Goal: Task Accomplishment & Management: Complete application form

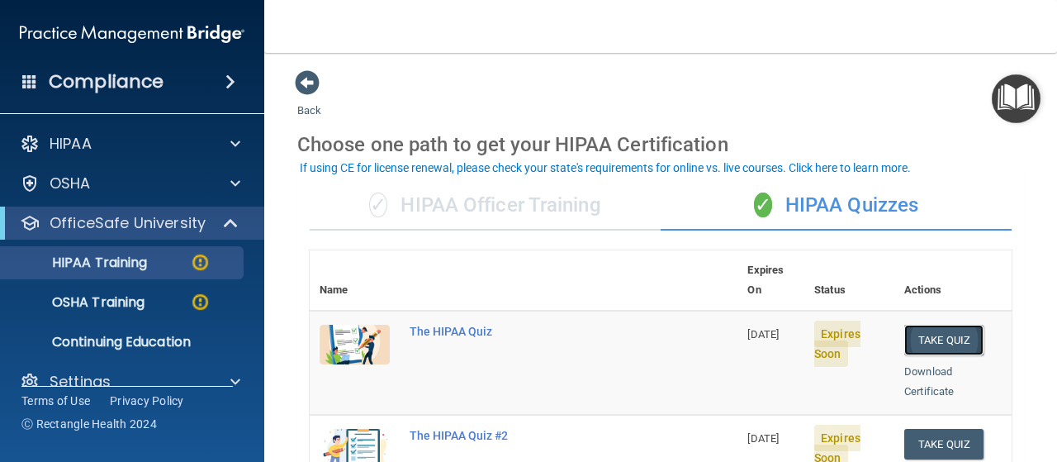
click at [928, 325] on button "Take Quiz" at bounding box center [943, 340] width 79 height 31
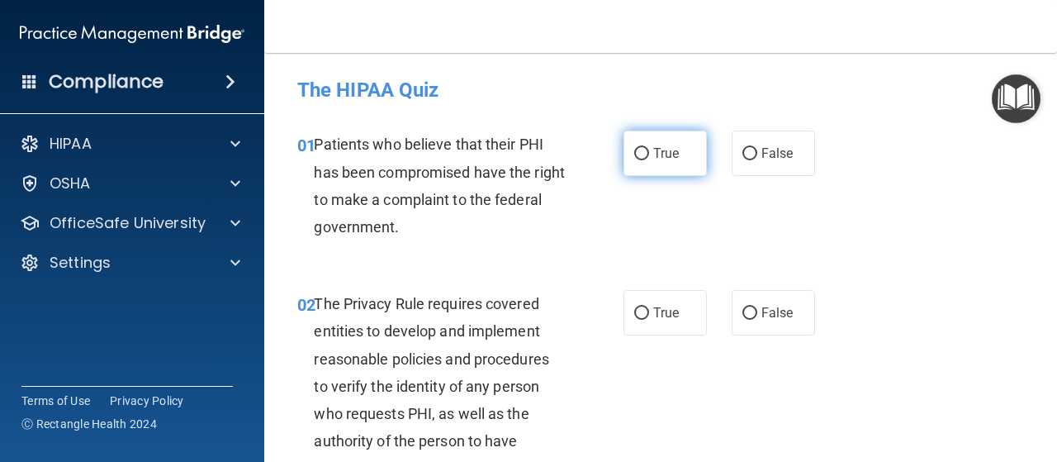
click at [639, 154] on input "True" at bounding box center [641, 154] width 15 height 12
radio input "true"
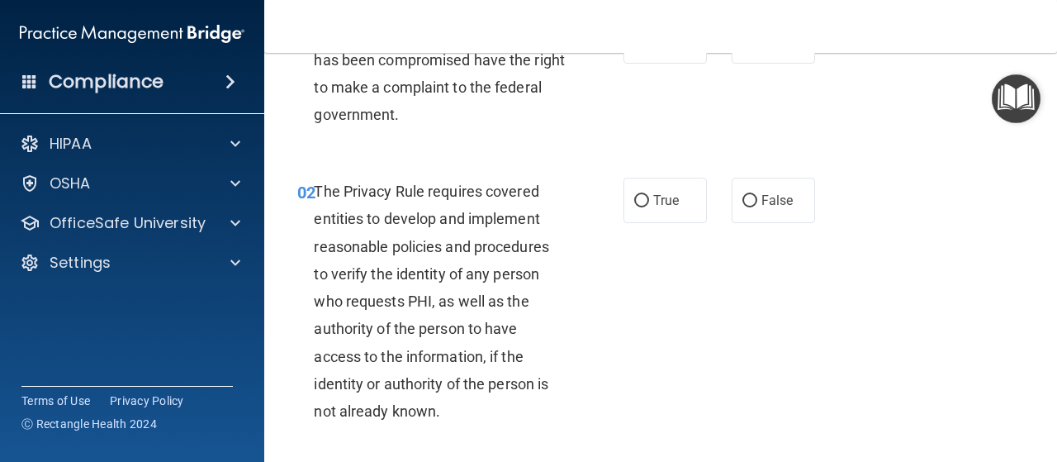
scroll to position [116, 0]
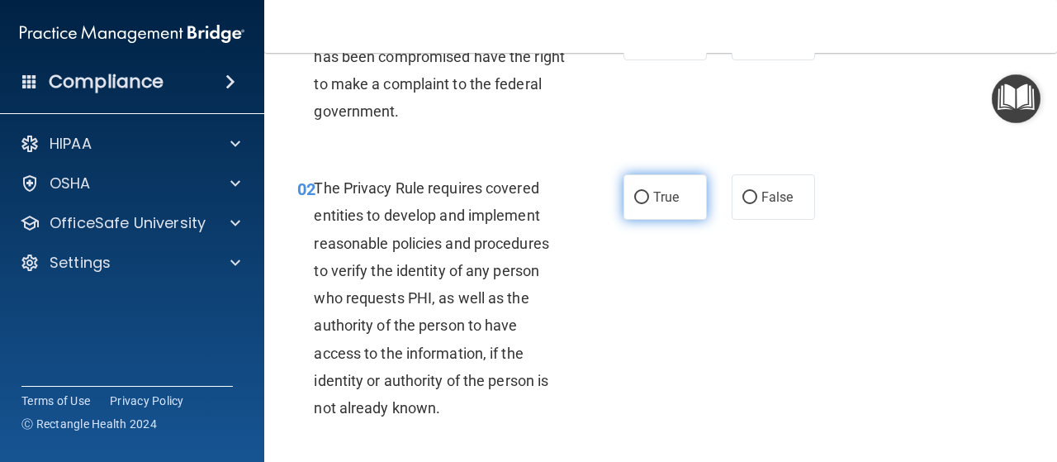
click at [634, 200] on input "True" at bounding box center [641, 198] width 15 height 12
radio input "true"
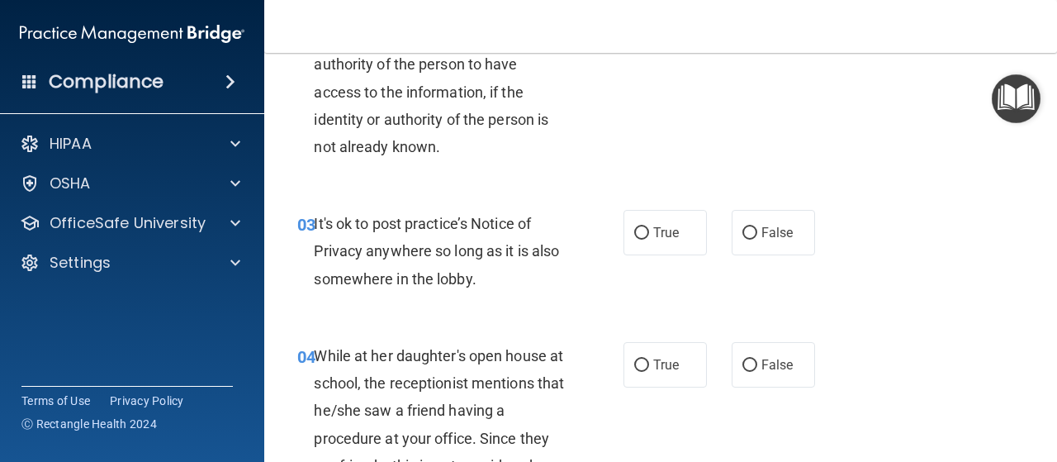
scroll to position [373, 0]
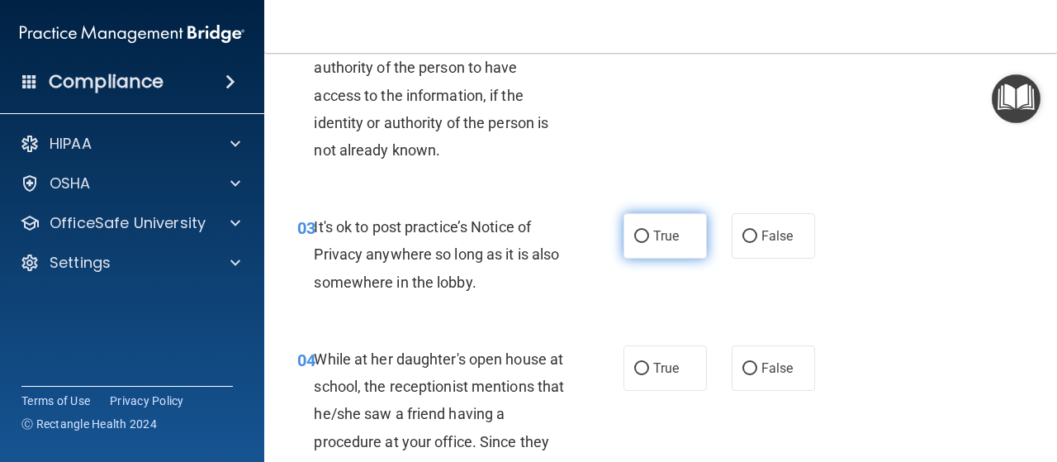
click at [634, 238] on input "True" at bounding box center [641, 236] width 15 height 12
radio input "true"
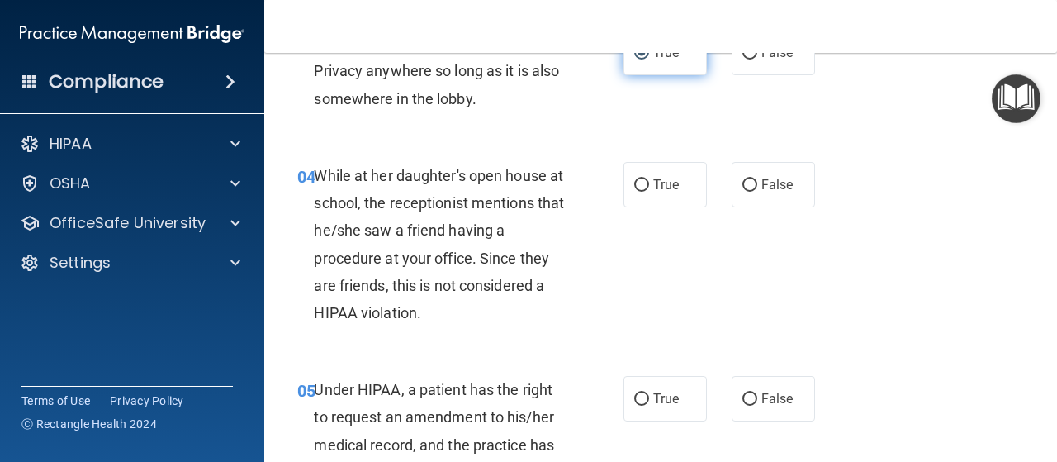
scroll to position [557, 0]
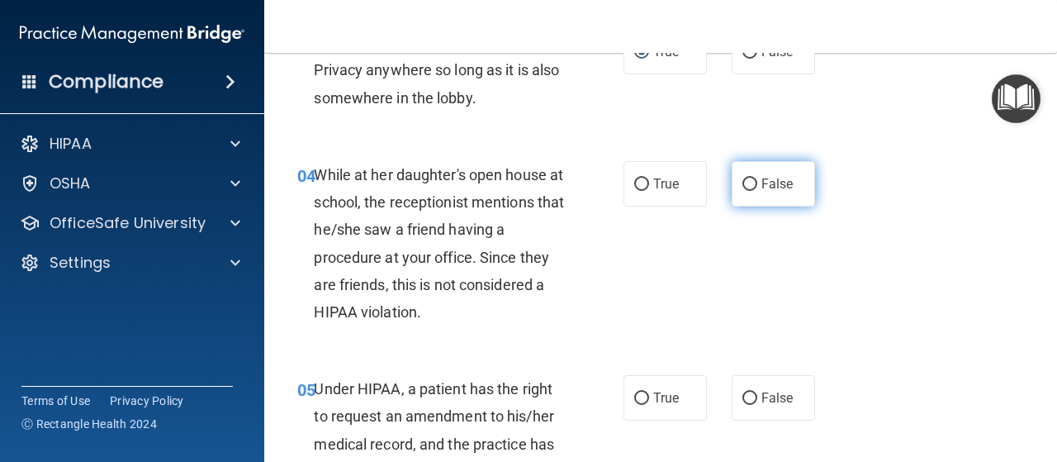
click at [771, 192] on label "False" at bounding box center [773, 183] width 83 height 45
click at [757, 191] on input "False" at bounding box center [749, 184] width 15 height 12
radio input "true"
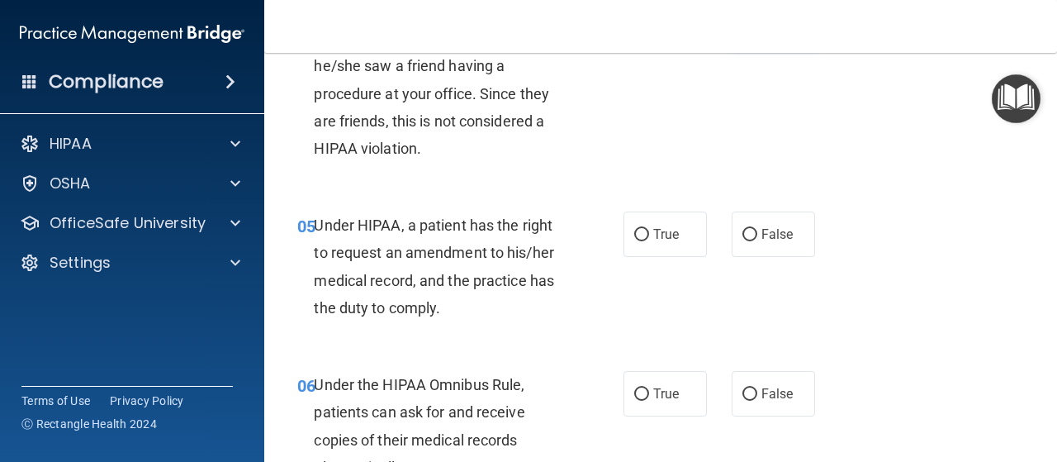
scroll to position [768, 0]
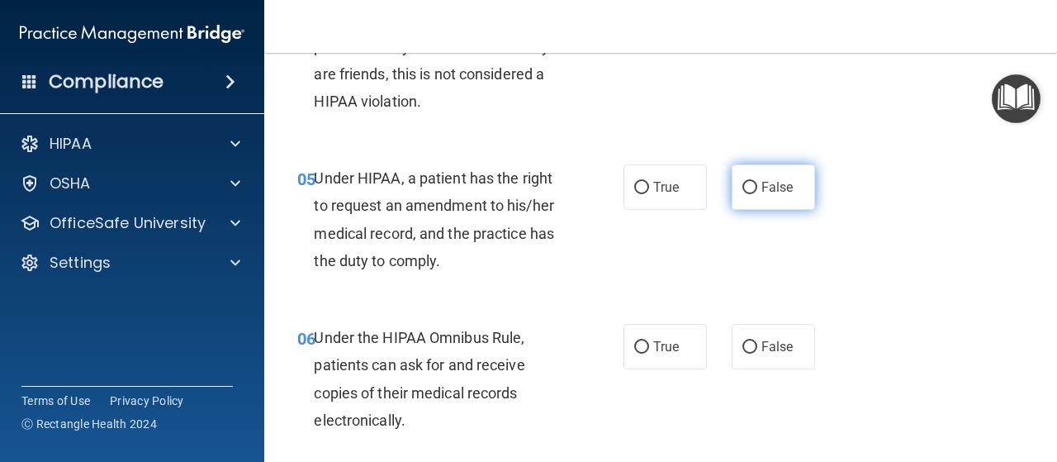
click at [746, 189] on input "False" at bounding box center [749, 188] width 15 height 12
radio input "true"
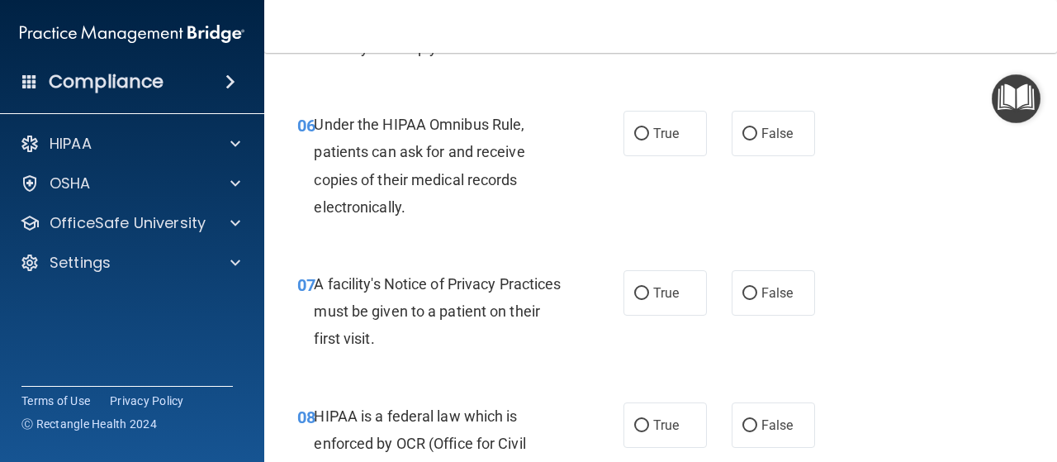
scroll to position [980, 0]
click at [640, 131] on input "True" at bounding box center [641, 135] width 15 height 12
radio input "true"
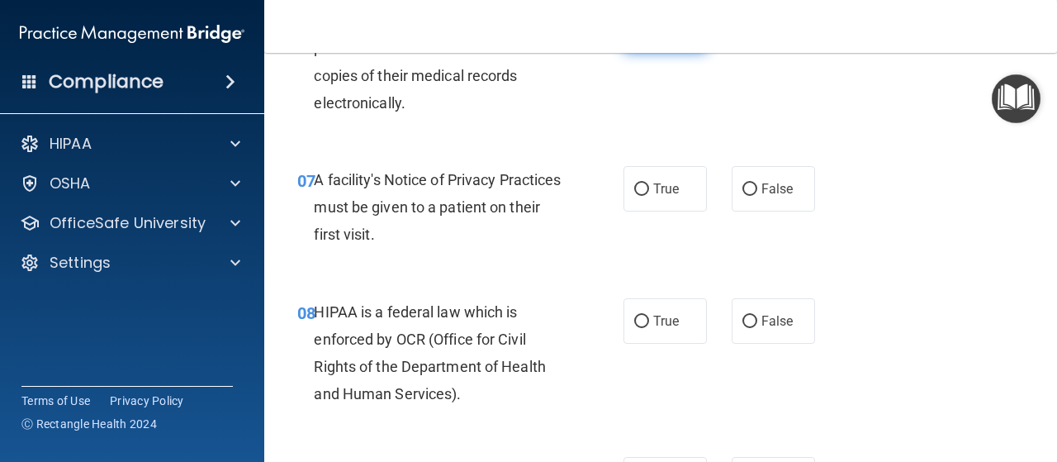
scroll to position [1100, 0]
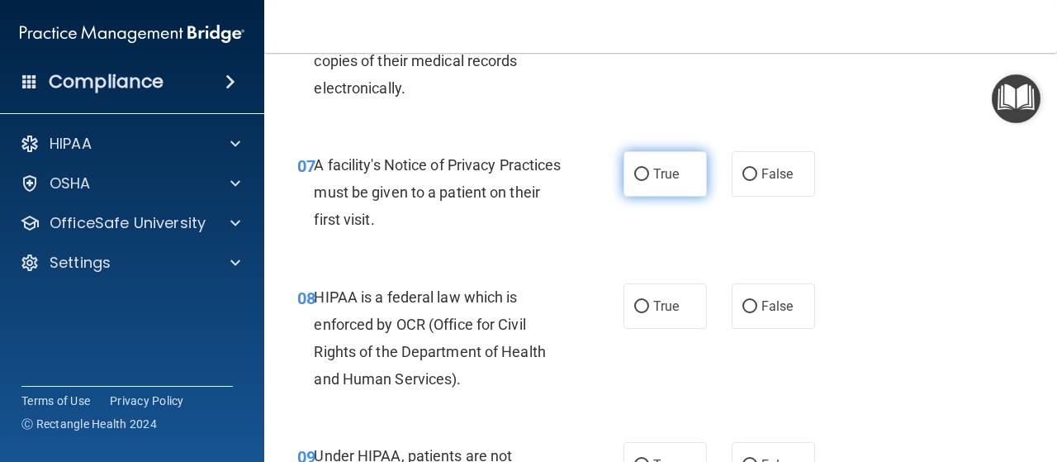
click at [636, 178] on input "True" at bounding box center [641, 174] width 15 height 12
radio input "true"
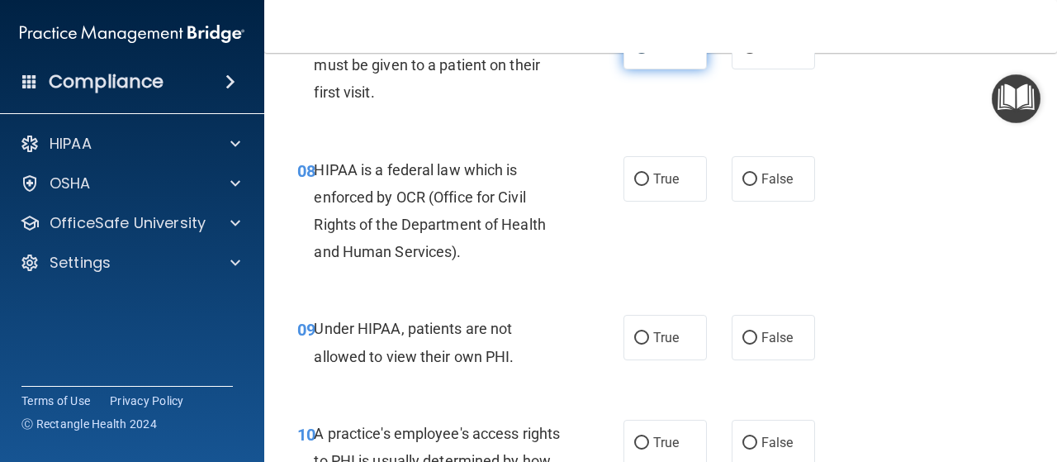
scroll to position [1228, 0]
click at [639, 177] on input "True" at bounding box center [641, 179] width 15 height 12
radio input "true"
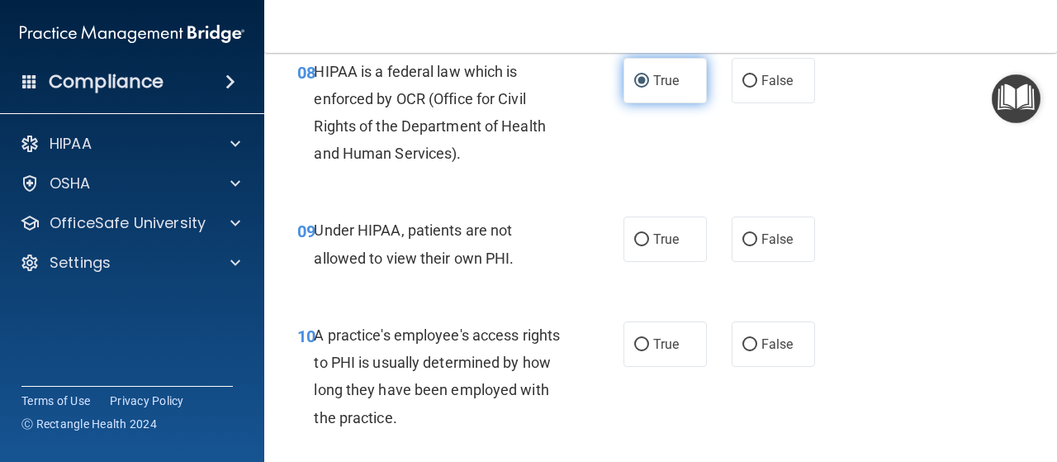
scroll to position [1324, 0]
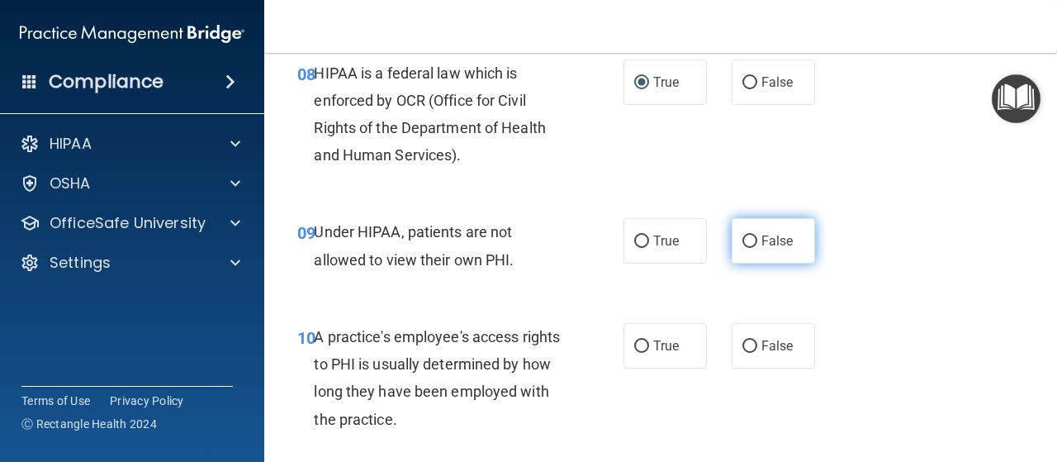
click at [742, 245] on input "False" at bounding box center [749, 241] width 15 height 12
radio input "true"
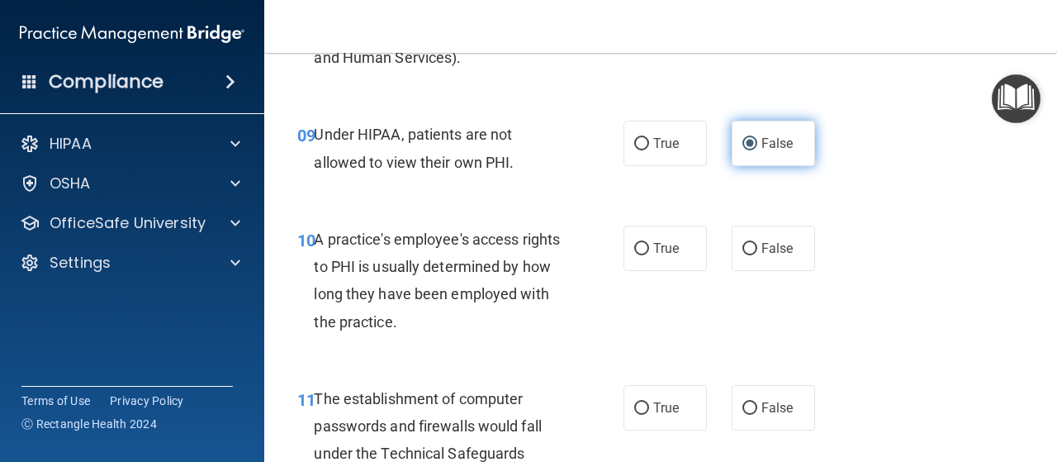
scroll to position [1442, 0]
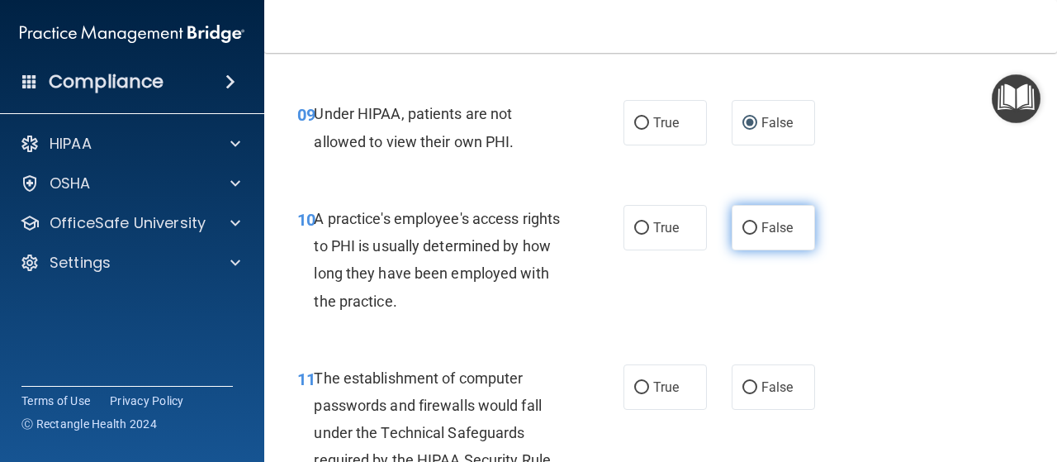
click at [765, 225] on span "False" at bounding box center [777, 228] width 32 height 16
click at [757, 225] on input "False" at bounding box center [749, 228] width 15 height 12
radio input "true"
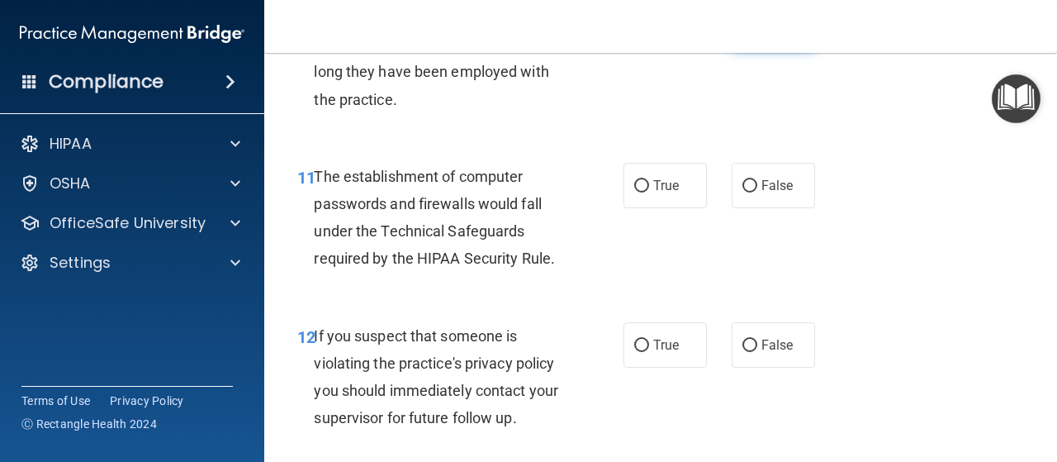
scroll to position [1642, 0]
click at [607, 170] on div "11 The establishment of computer passwords and firewalls would fall under the T…" at bounding box center [461, 223] width 376 height 118
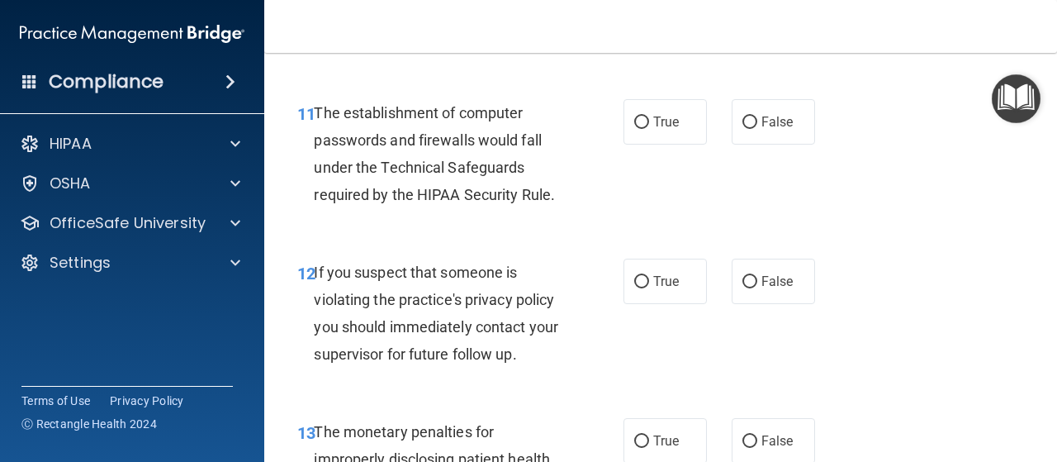
scroll to position [1711, 0]
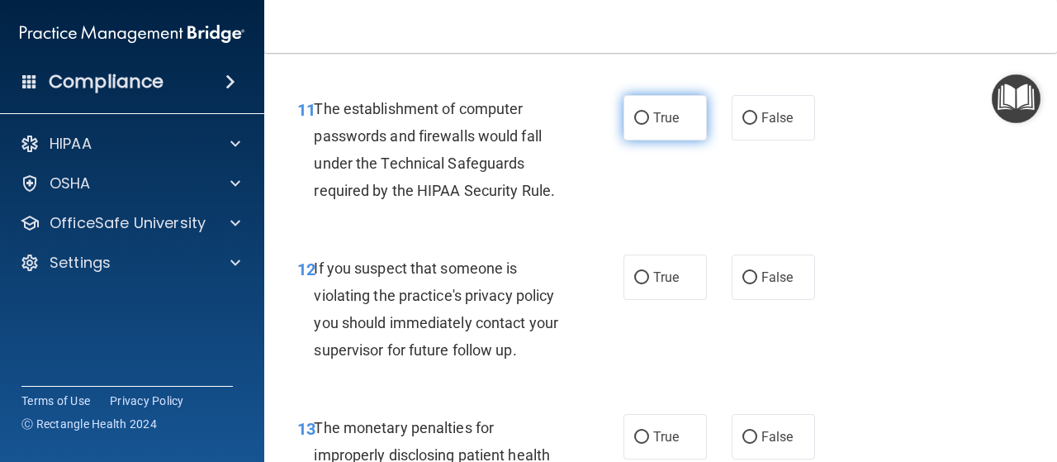
click at [637, 117] on input "True" at bounding box center [641, 118] width 15 height 12
radio input "true"
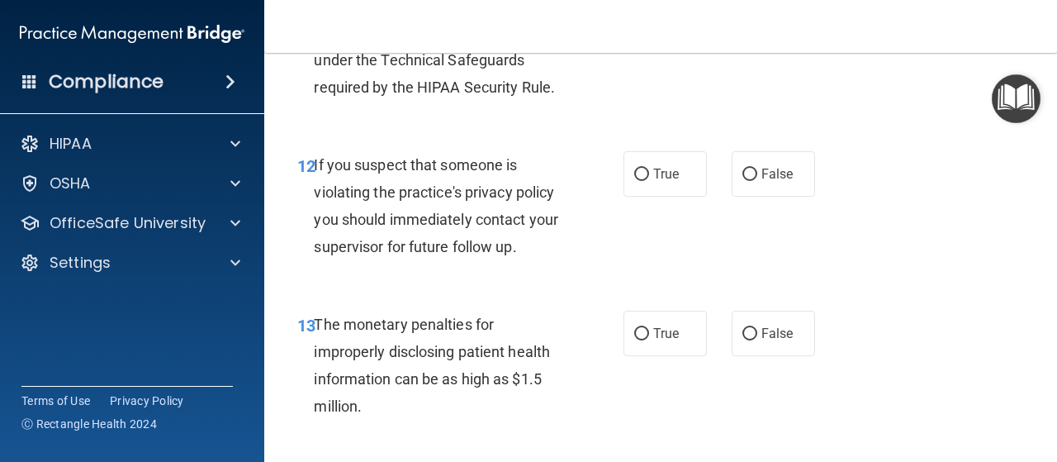
scroll to position [1809, 0]
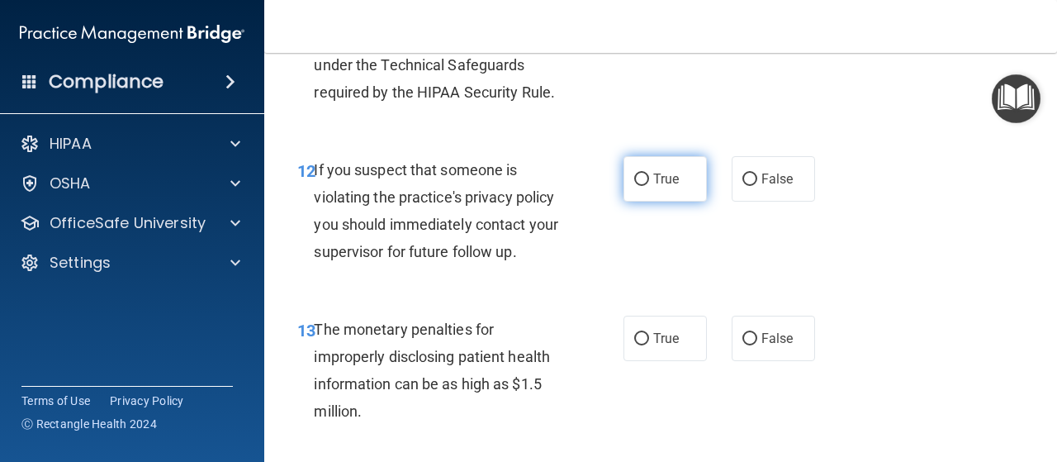
click at [639, 180] on input "True" at bounding box center [641, 179] width 15 height 12
radio input "true"
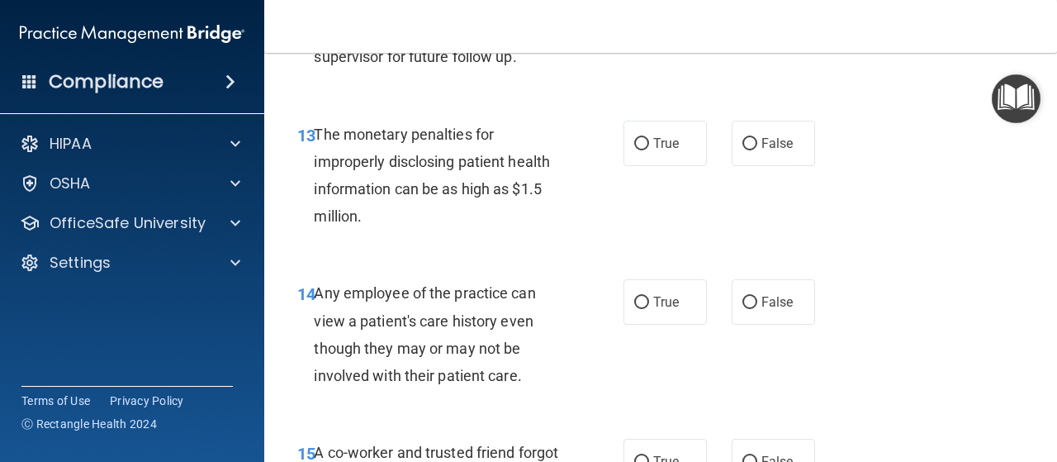
scroll to position [2002, 0]
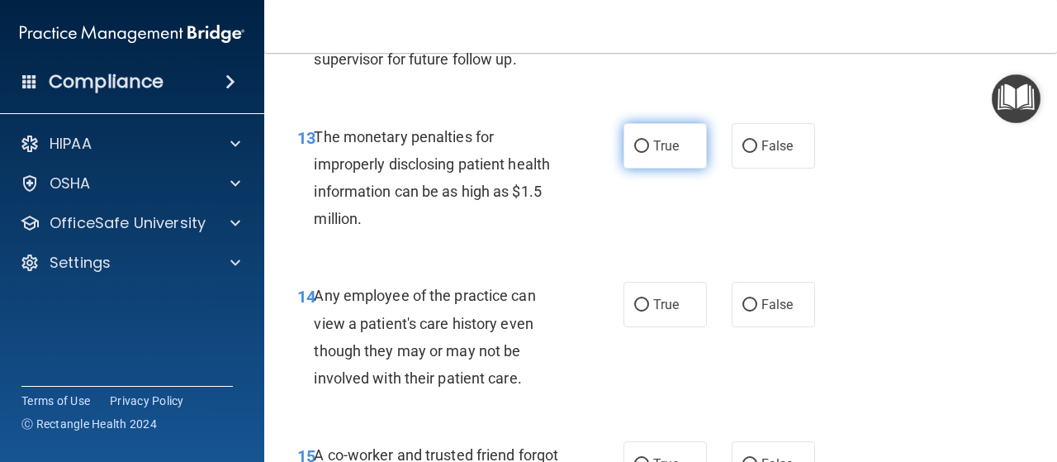
click at [636, 140] on input "True" at bounding box center [641, 146] width 15 height 12
radio input "true"
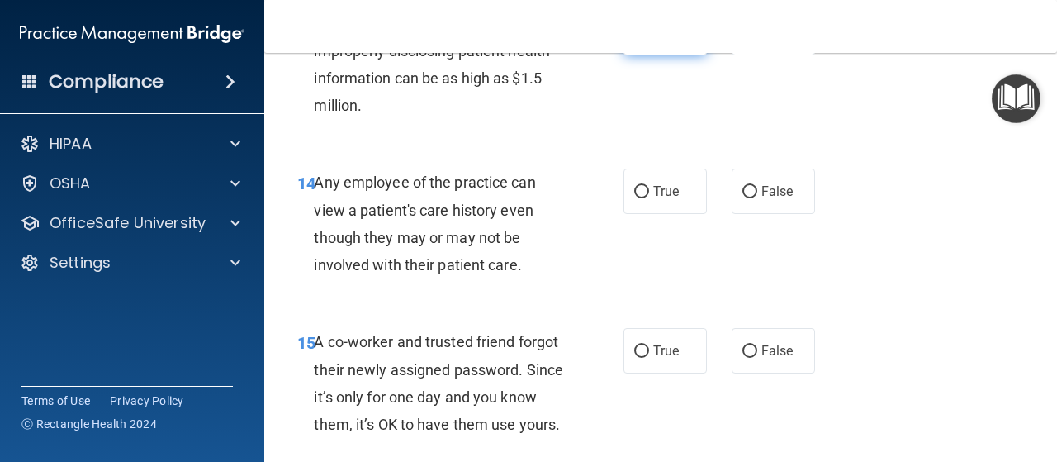
scroll to position [2113, 0]
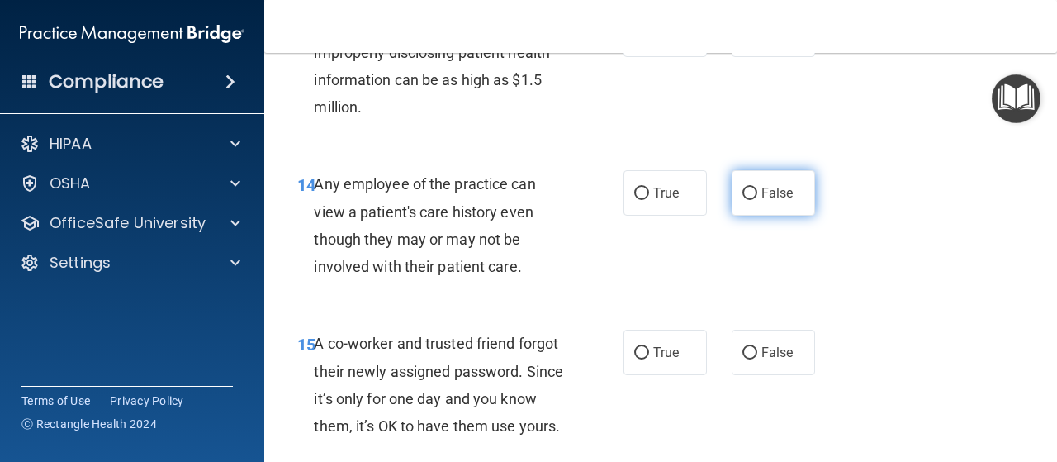
click at [779, 190] on span "False" at bounding box center [777, 193] width 32 height 16
click at [757, 190] on input "False" at bounding box center [749, 193] width 15 height 12
radio input "true"
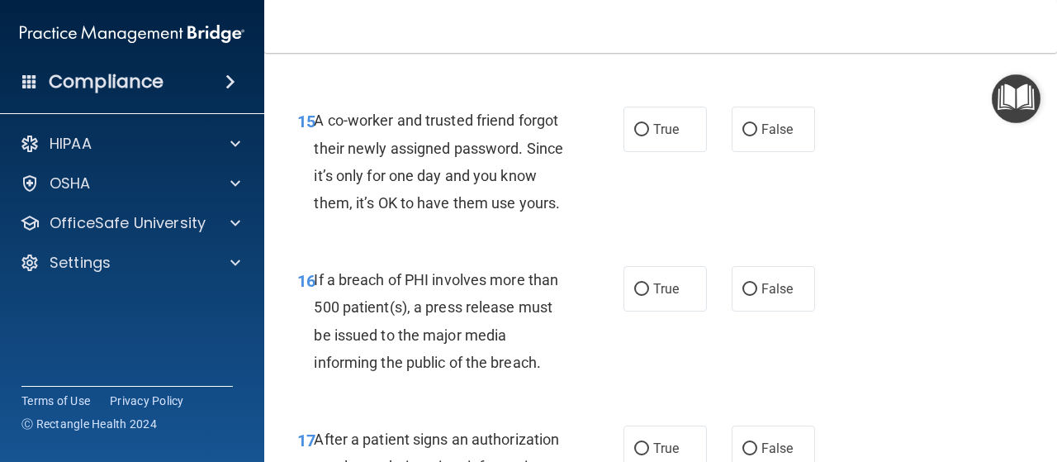
scroll to position [2337, 0]
click at [746, 132] on input "False" at bounding box center [749, 129] width 15 height 12
radio input "true"
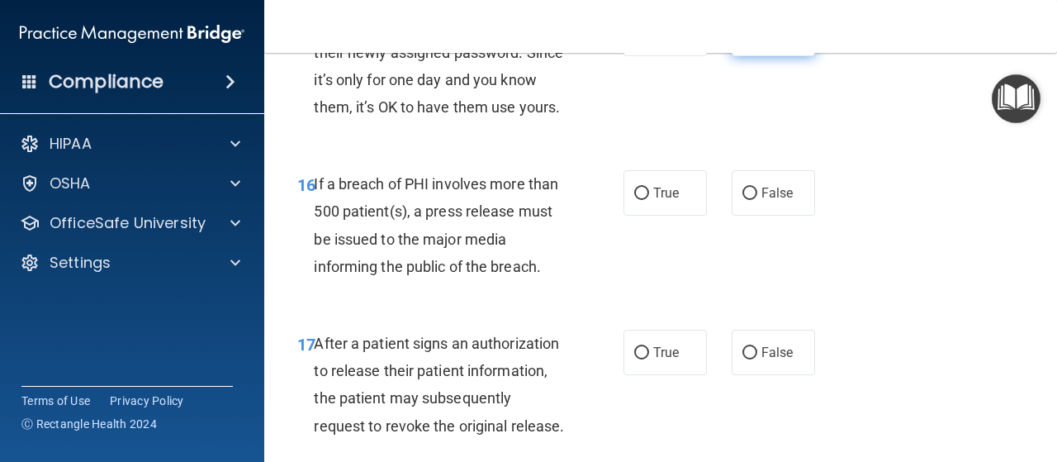
scroll to position [2440, 0]
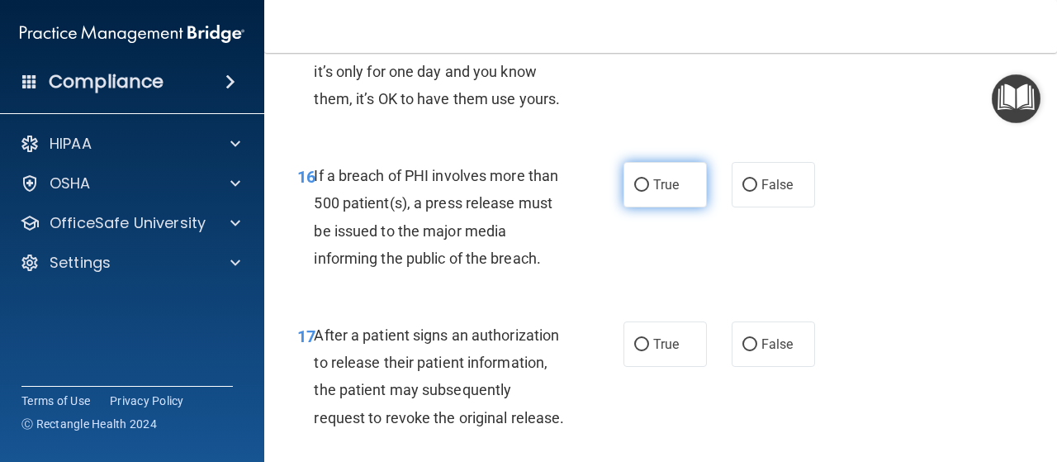
click at [623, 207] on label "True" at bounding box center [664, 184] width 83 height 45
click at [634, 192] on input "True" at bounding box center [641, 185] width 15 height 12
radio input "true"
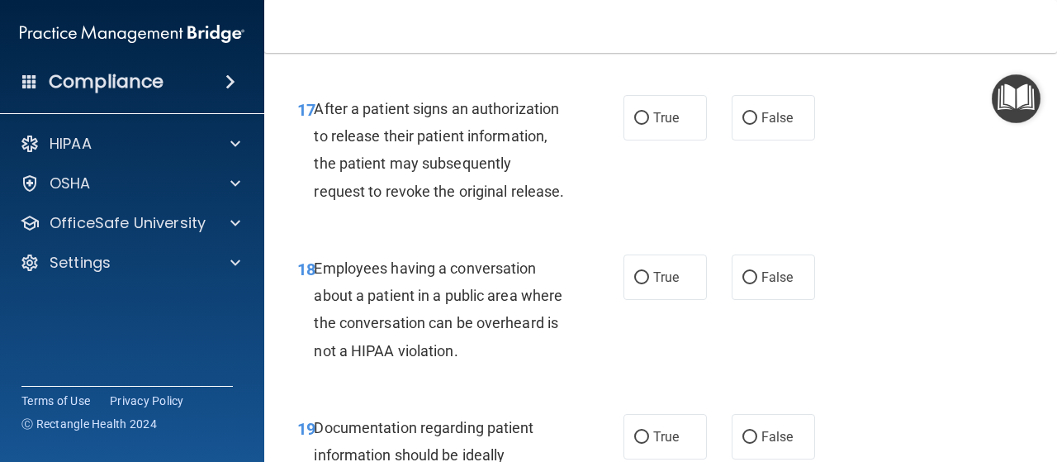
scroll to position [2668, 0]
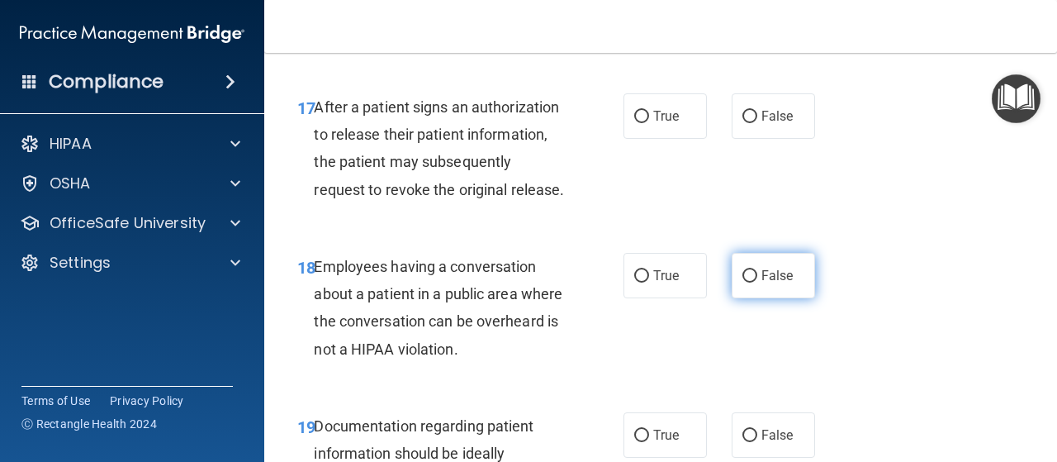
click at [749, 282] on input "False" at bounding box center [749, 276] width 15 height 12
radio input "true"
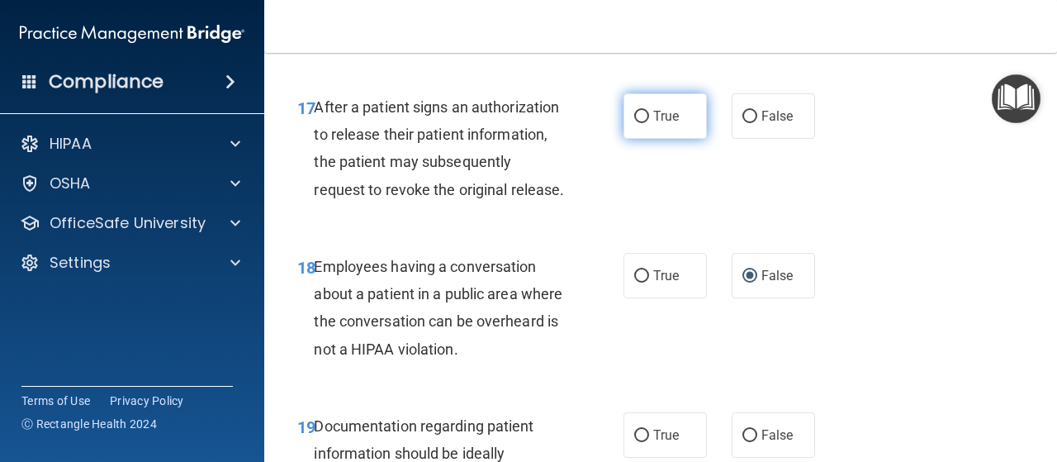
click at [634, 123] on input "True" at bounding box center [641, 117] width 15 height 12
radio input "true"
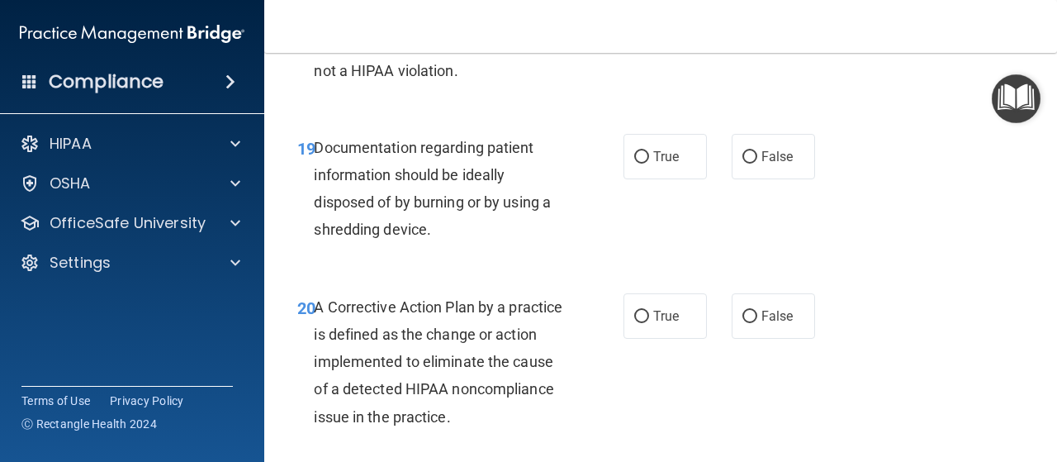
scroll to position [3055, 0]
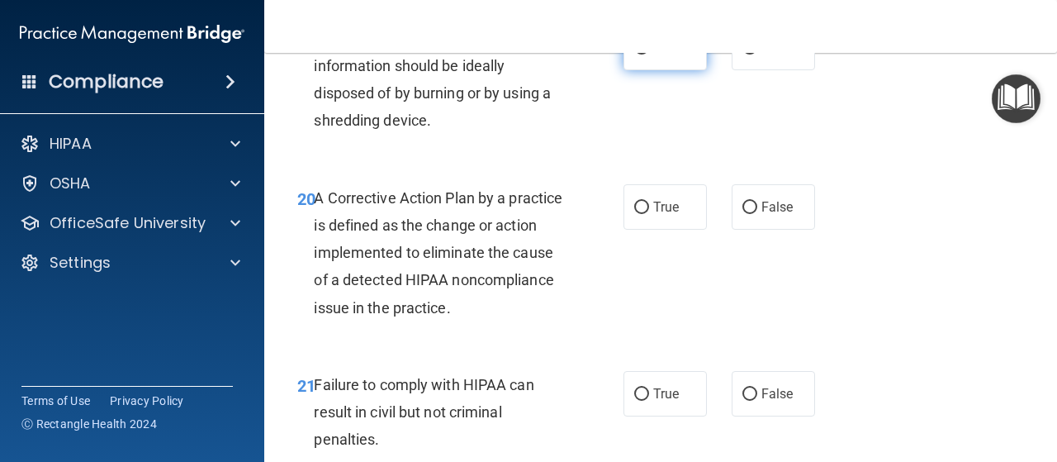
click at [634, 55] on input "True" at bounding box center [641, 48] width 15 height 12
radio input "true"
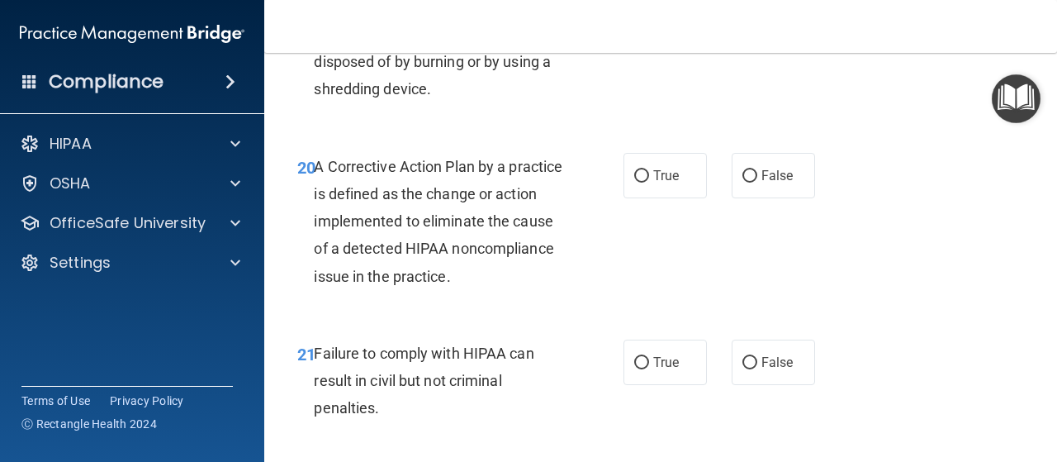
scroll to position [3196, 0]
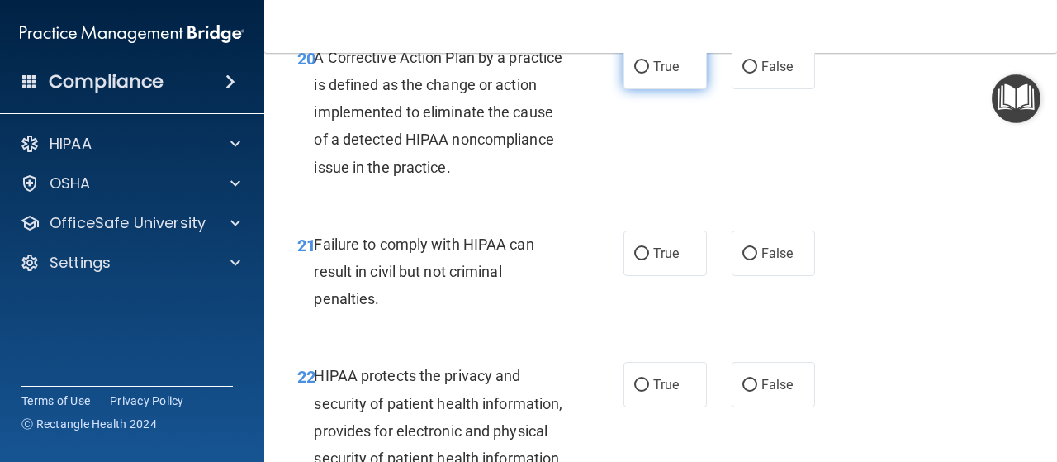
click at [634, 73] on input "True" at bounding box center [641, 67] width 15 height 12
radio input "true"
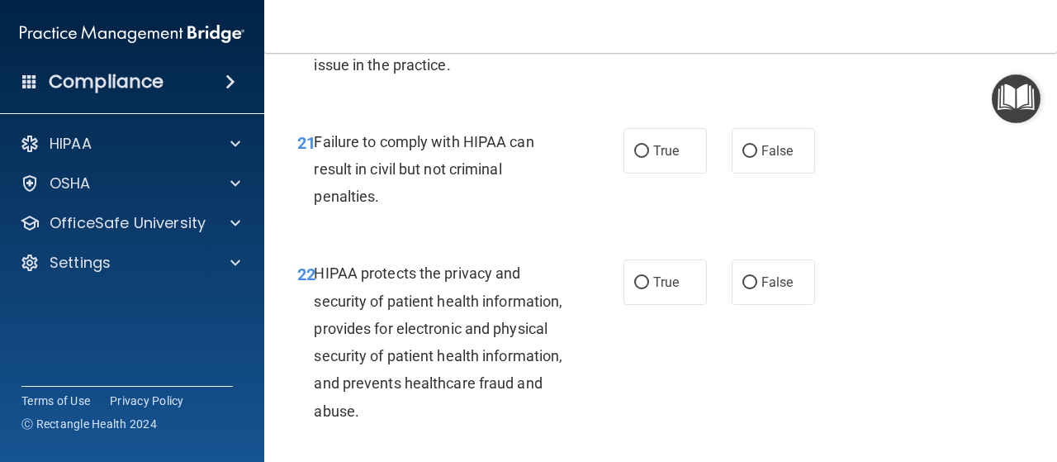
scroll to position [3294, 0]
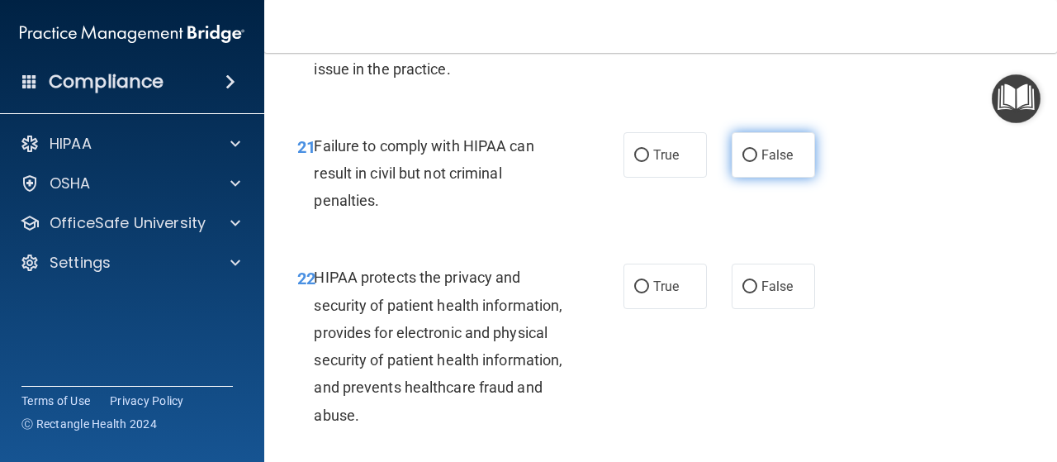
click at [748, 162] on input "False" at bounding box center [749, 155] width 15 height 12
radio input "true"
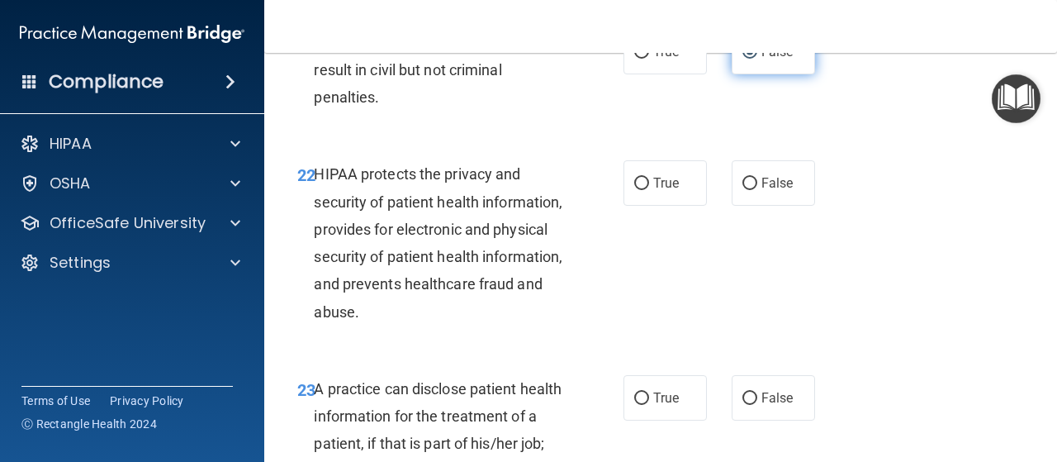
scroll to position [3472, 0]
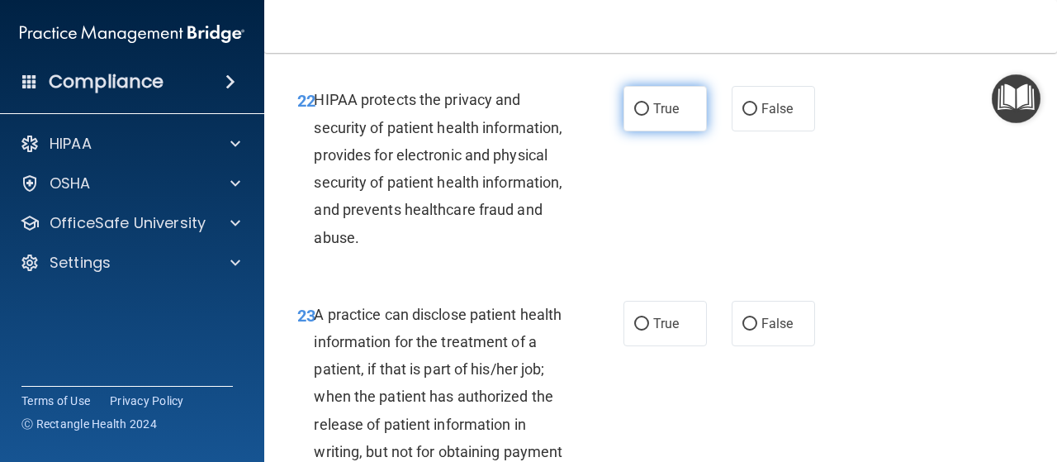
click at [630, 131] on label "True" at bounding box center [664, 108] width 83 height 45
click at [634, 116] on input "True" at bounding box center [641, 109] width 15 height 12
radio input "true"
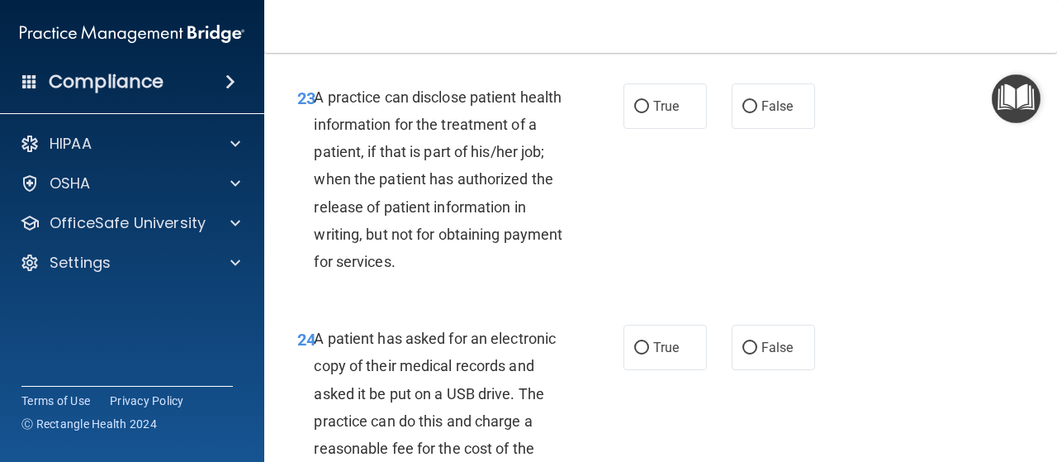
scroll to position [3685, 0]
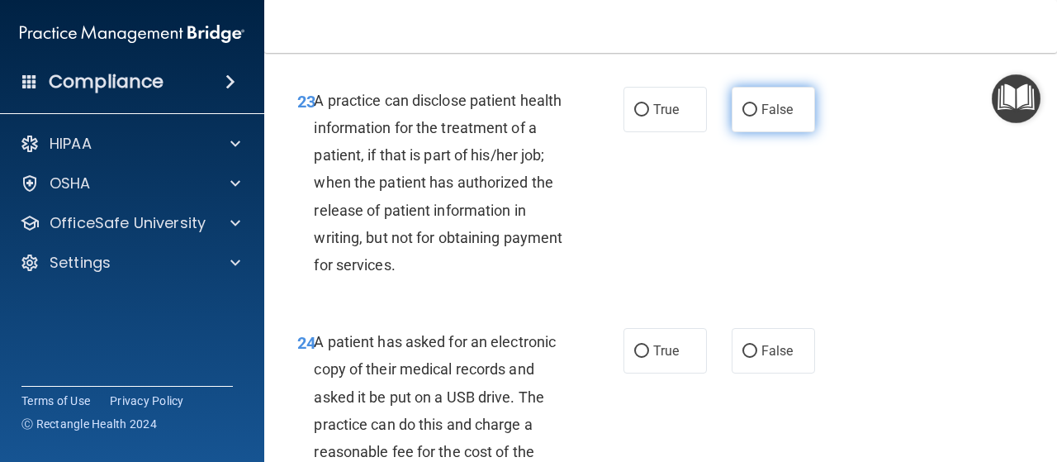
click at [746, 116] on input "False" at bounding box center [749, 110] width 15 height 12
radio input "true"
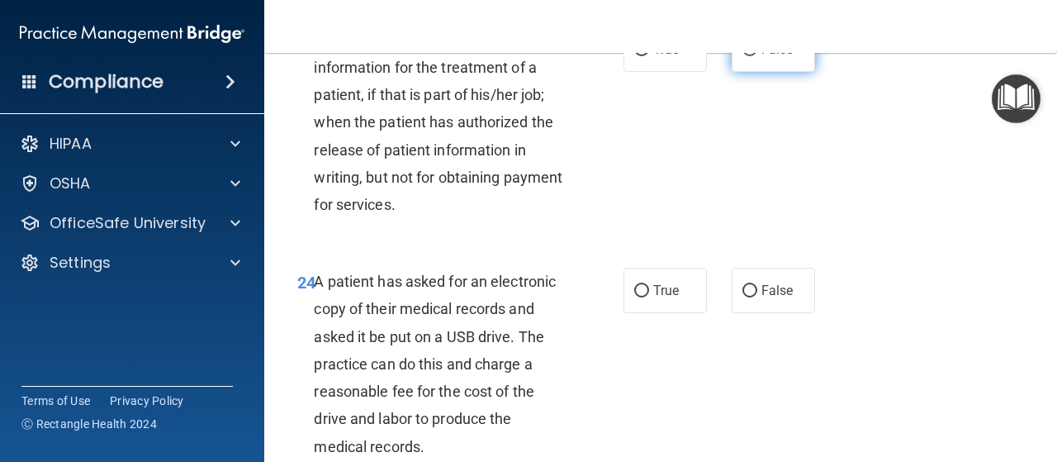
scroll to position [3851, 0]
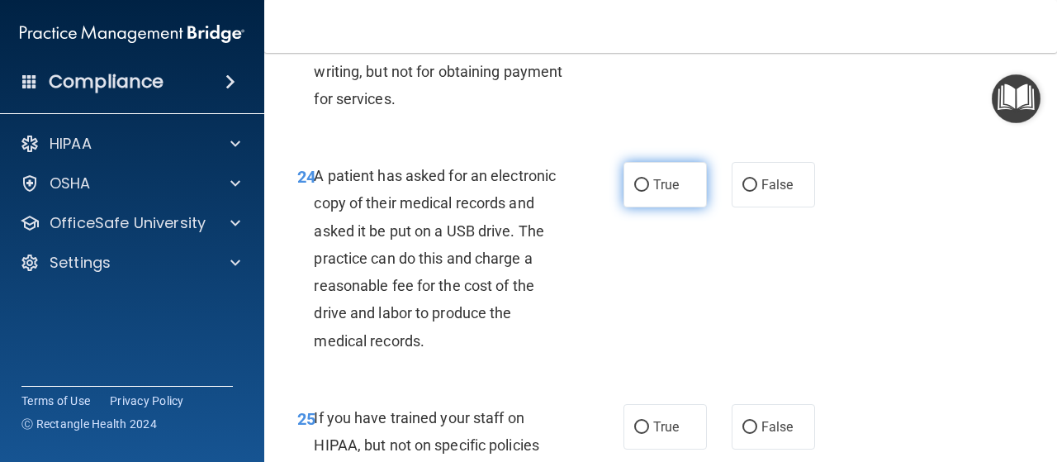
click at [636, 192] on input "True" at bounding box center [641, 185] width 15 height 12
radio input "true"
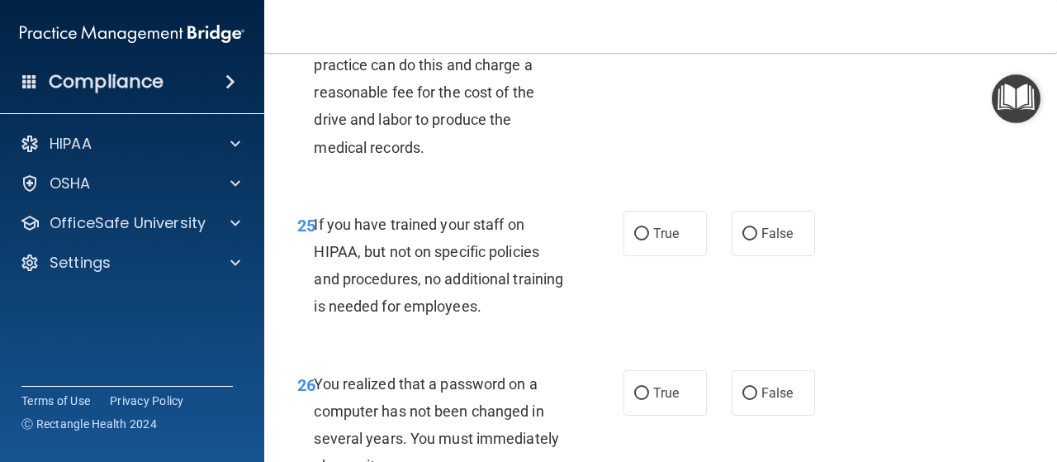
scroll to position [4084, 0]
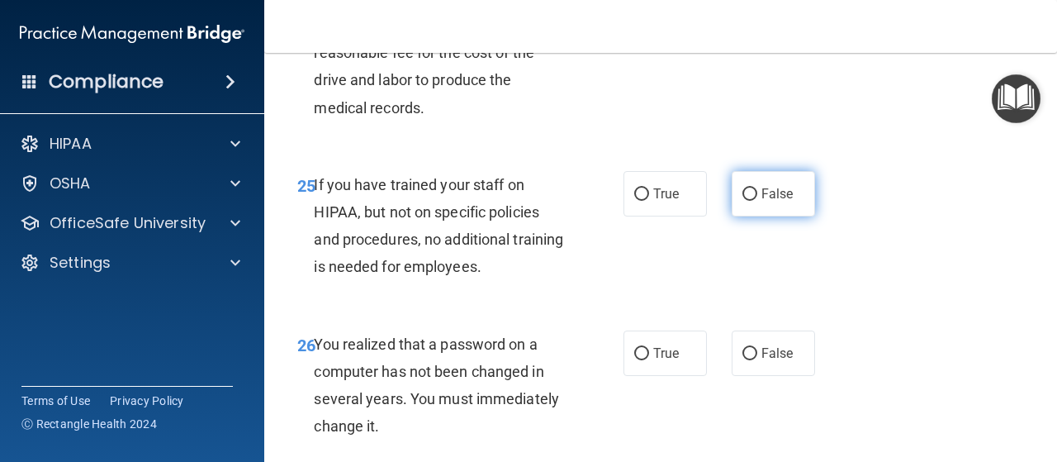
click at [746, 201] on input "False" at bounding box center [749, 194] width 15 height 12
radio input "true"
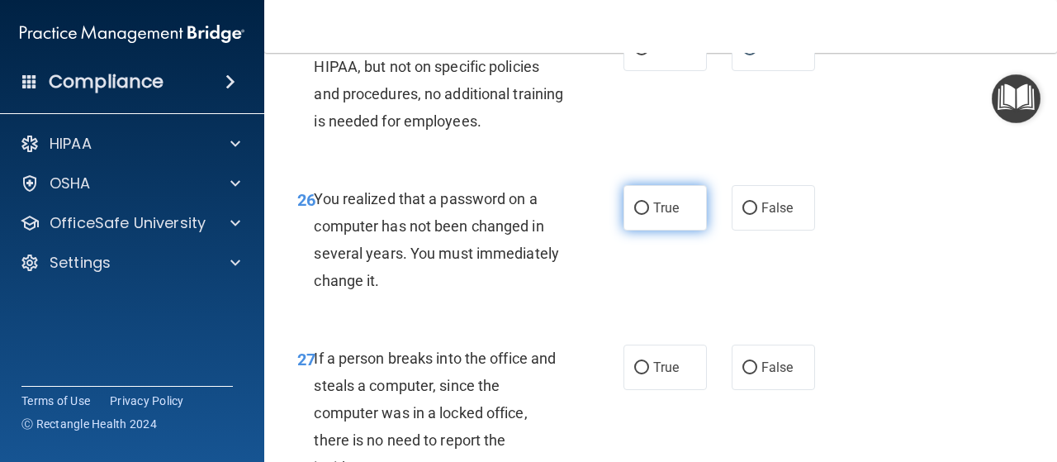
click at [634, 215] on input "True" at bounding box center [641, 208] width 15 height 12
radio input "true"
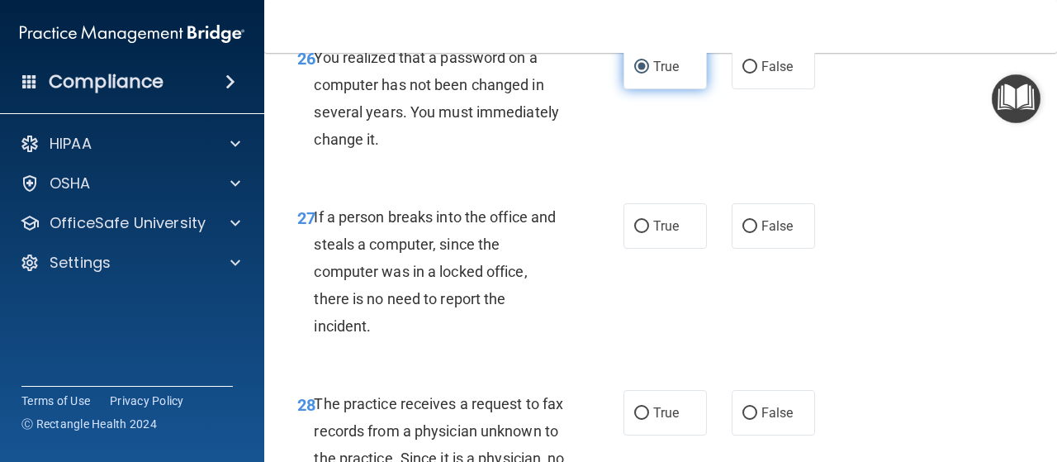
scroll to position [4386, 0]
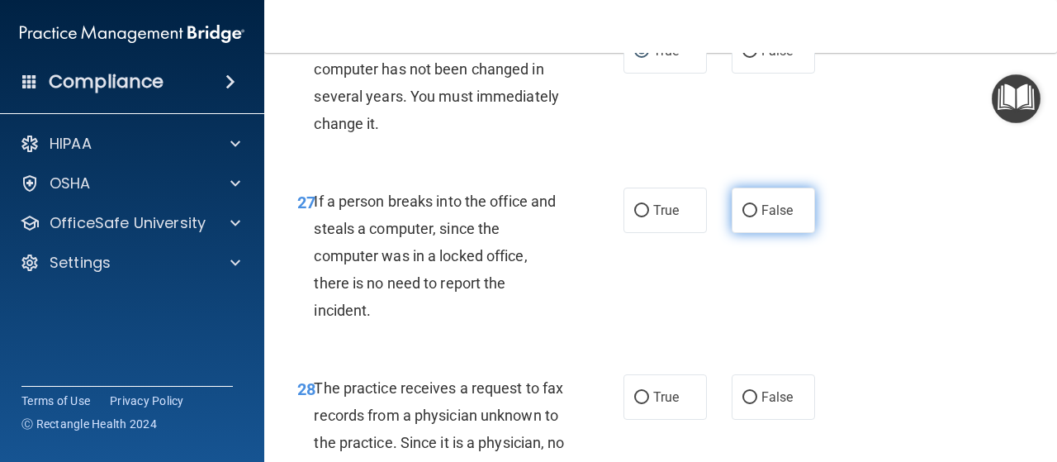
click at [746, 217] on input "False" at bounding box center [749, 211] width 15 height 12
radio input "true"
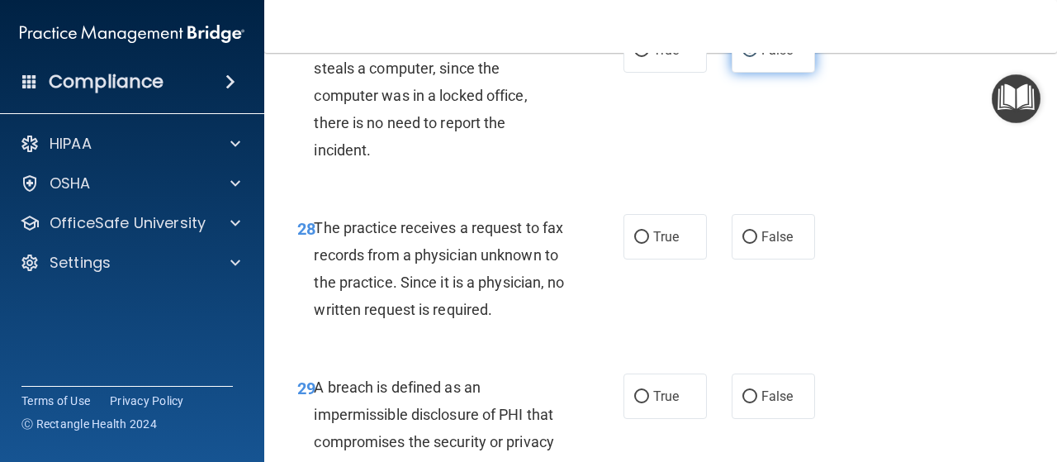
scroll to position [4550, 0]
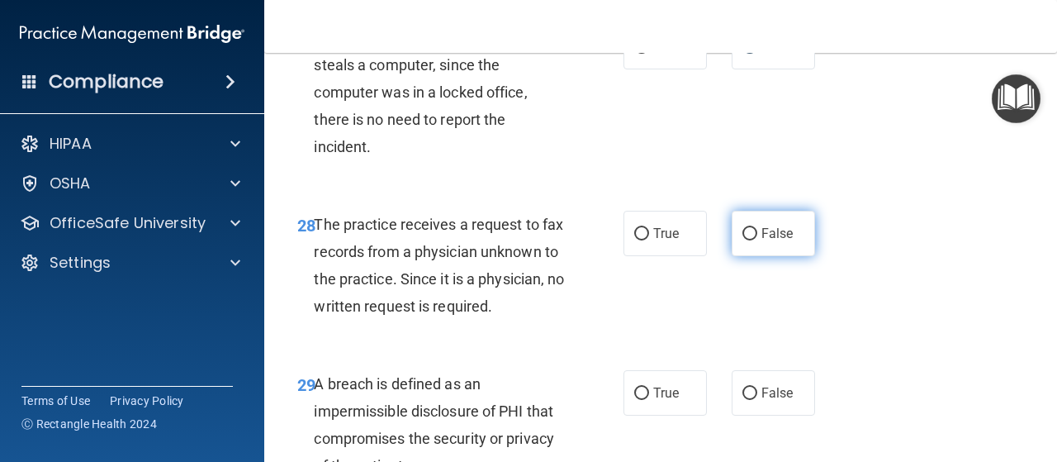
click at [746, 240] on input "False" at bounding box center [749, 234] width 15 height 12
radio input "true"
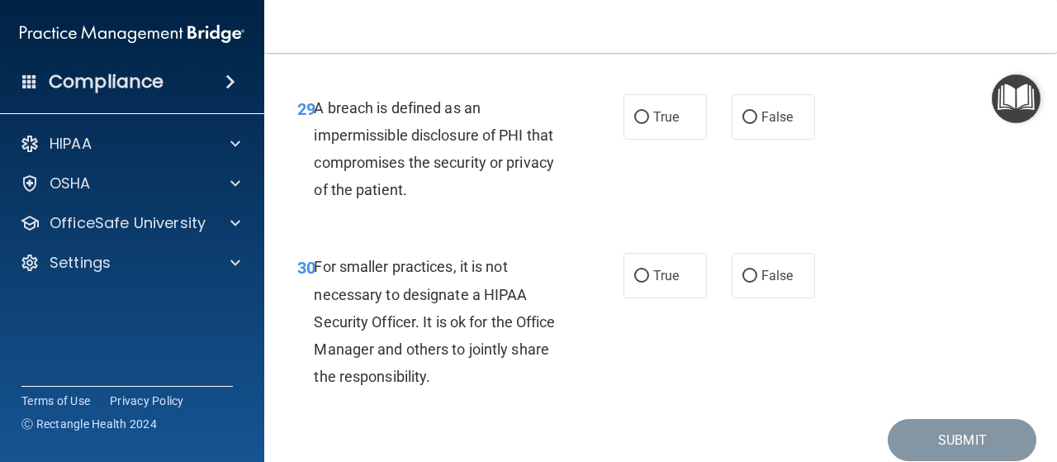
scroll to position [4828, 0]
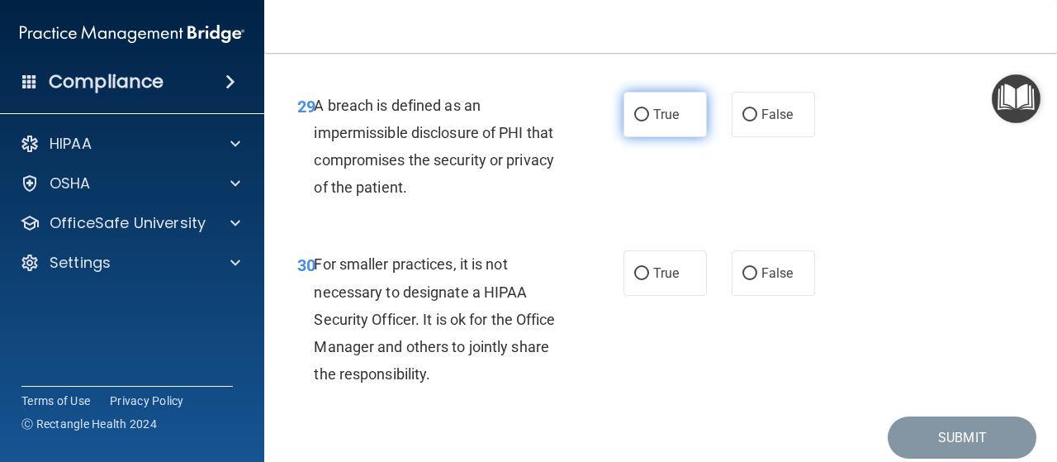
click at [642, 121] on input "True" at bounding box center [641, 115] width 15 height 12
radio input "true"
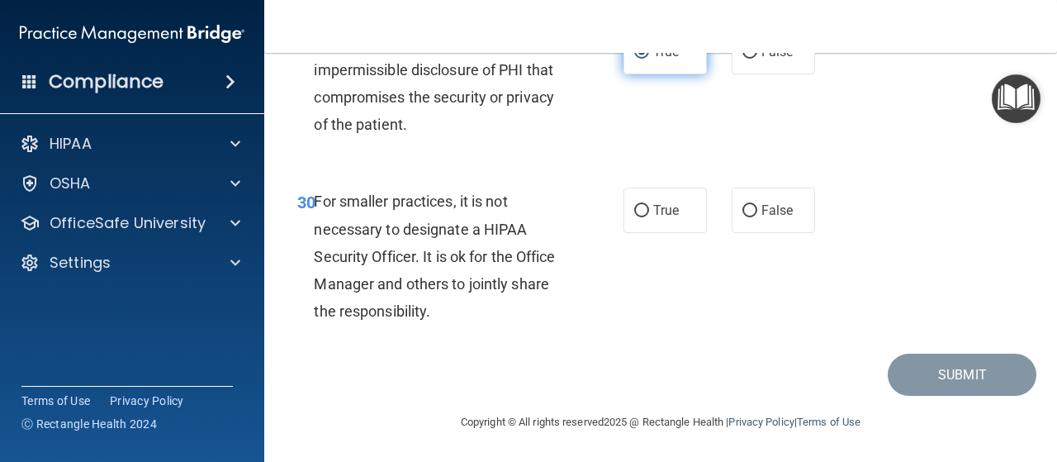
scroll to position [4973, 0]
click at [634, 205] on input "True" at bounding box center [641, 211] width 15 height 12
radio input "true"
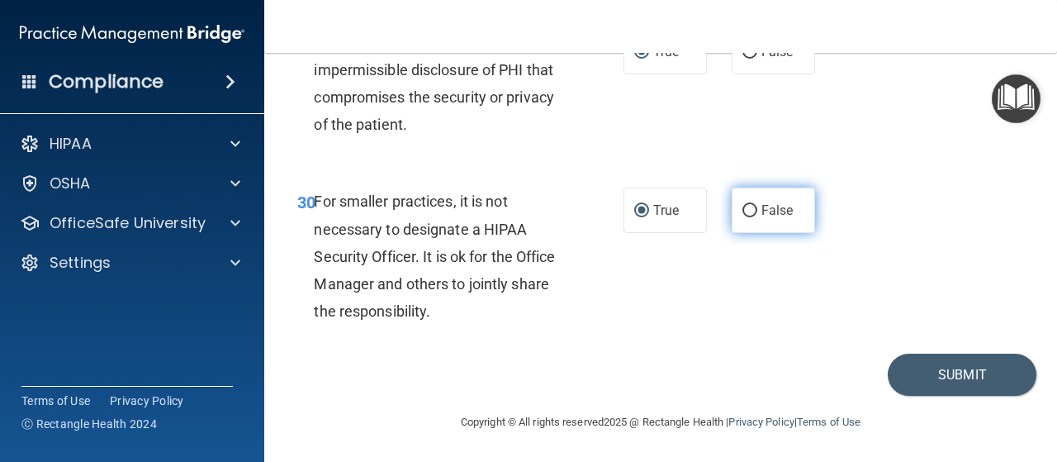
click at [748, 213] on input "False" at bounding box center [749, 211] width 15 height 12
radio input "true"
radio input "false"
click at [906, 368] on button "Submit" at bounding box center [962, 374] width 149 height 42
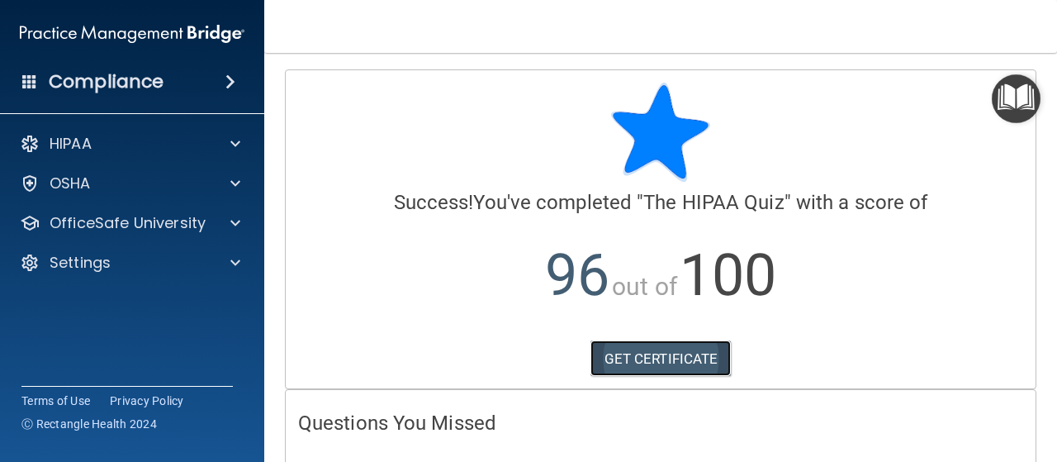
click at [707, 345] on link "GET CERTIFICATE" at bounding box center [660, 358] width 141 height 36
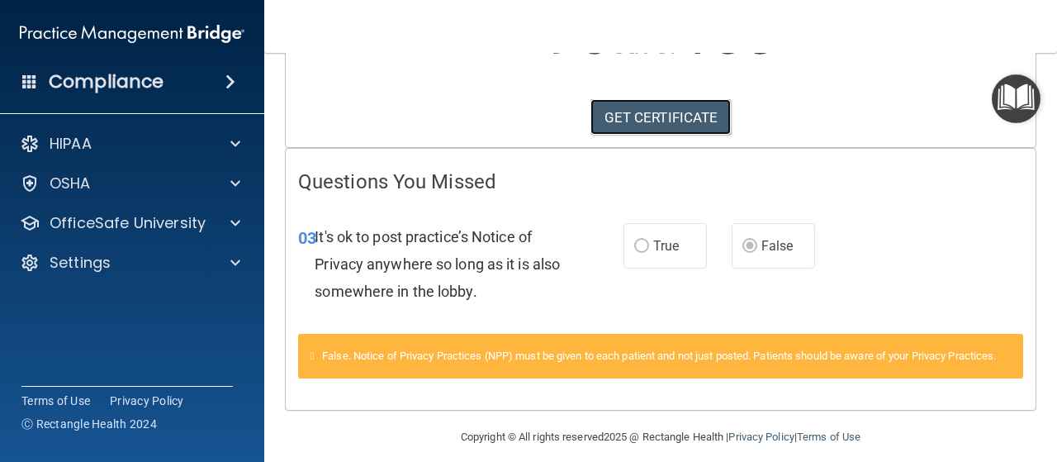
scroll to position [274, 0]
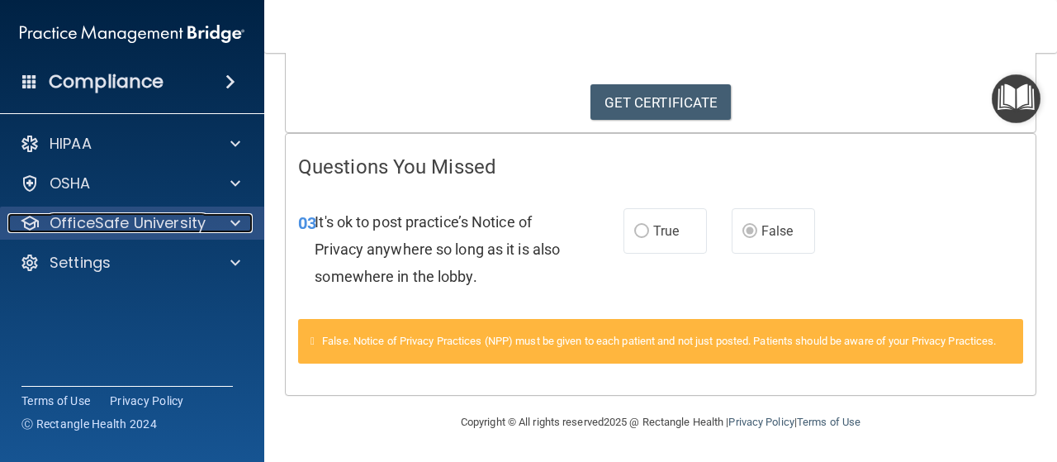
click at [244, 223] on div at bounding box center [232, 223] width 41 height 20
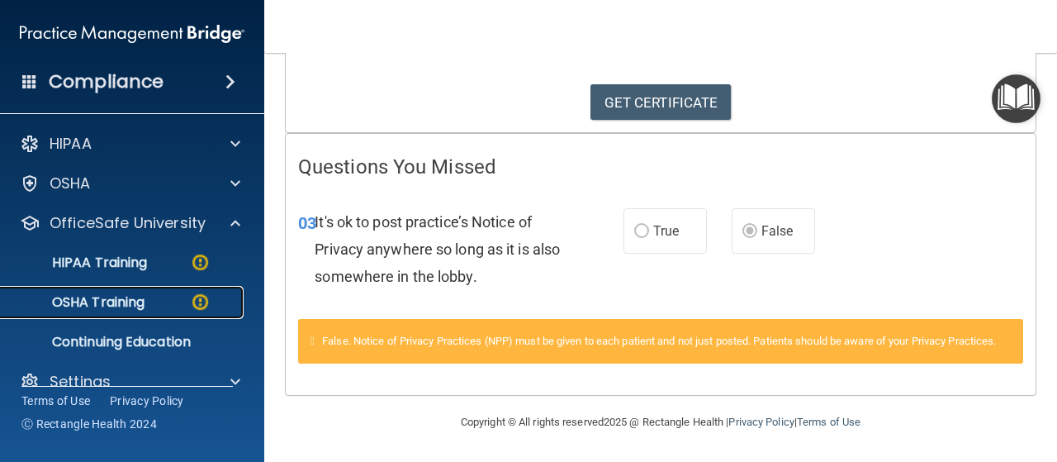
click at [111, 301] on p "OSHA Training" at bounding box center [78, 302] width 134 height 17
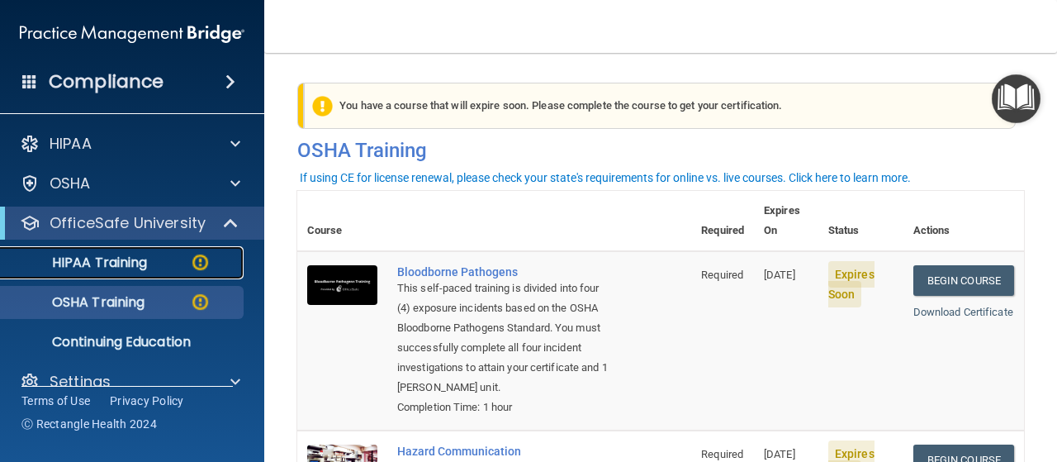
click at [139, 270] on p "HIPAA Training" at bounding box center [79, 262] width 136 height 17
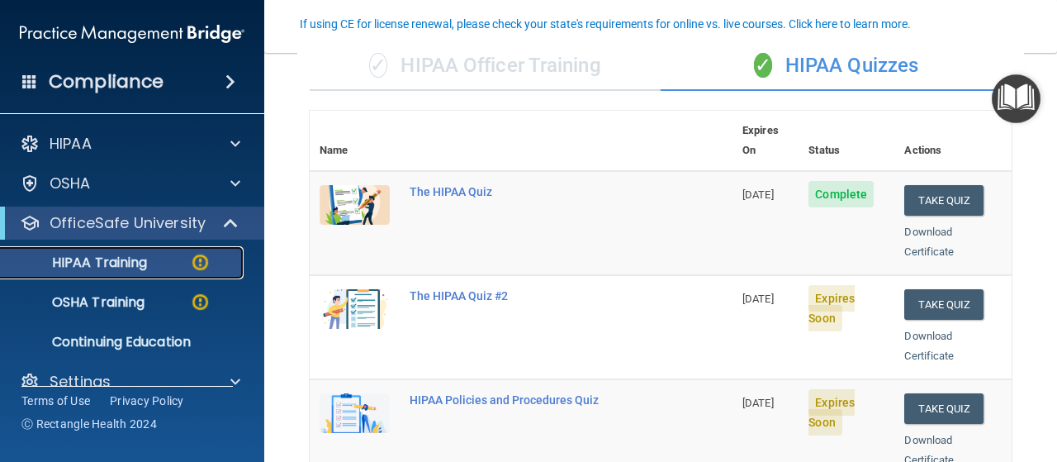
scroll to position [141, 0]
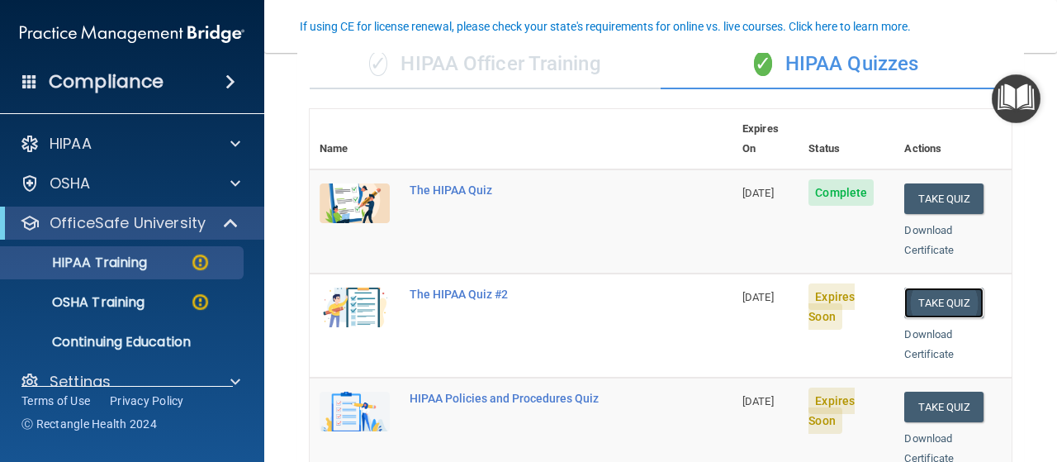
click at [925, 287] on button "Take Quiz" at bounding box center [943, 302] width 79 height 31
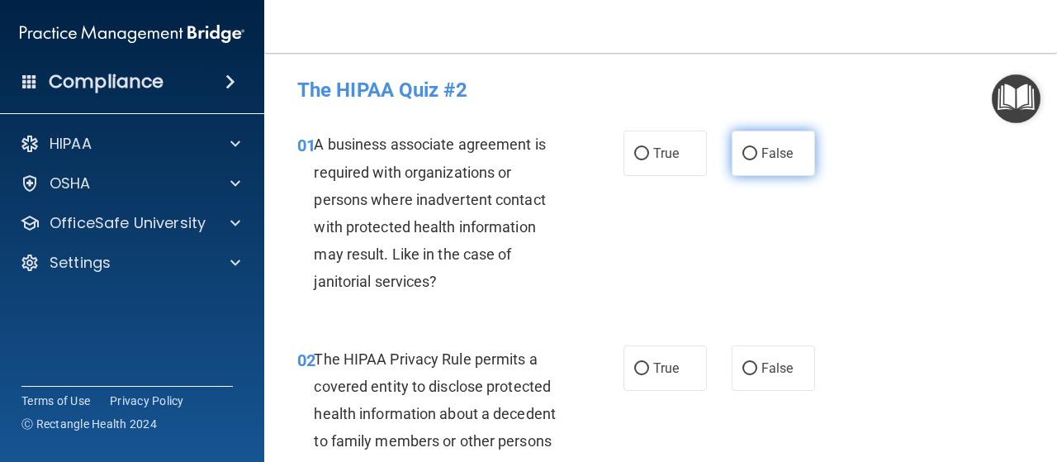
click at [746, 150] on input "False" at bounding box center [749, 154] width 15 height 12
radio input "true"
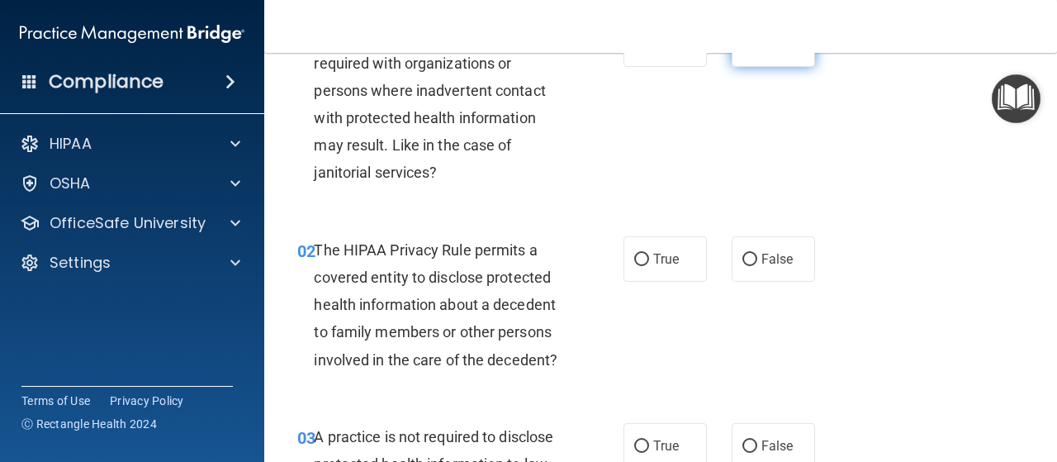
scroll to position [148, 0]
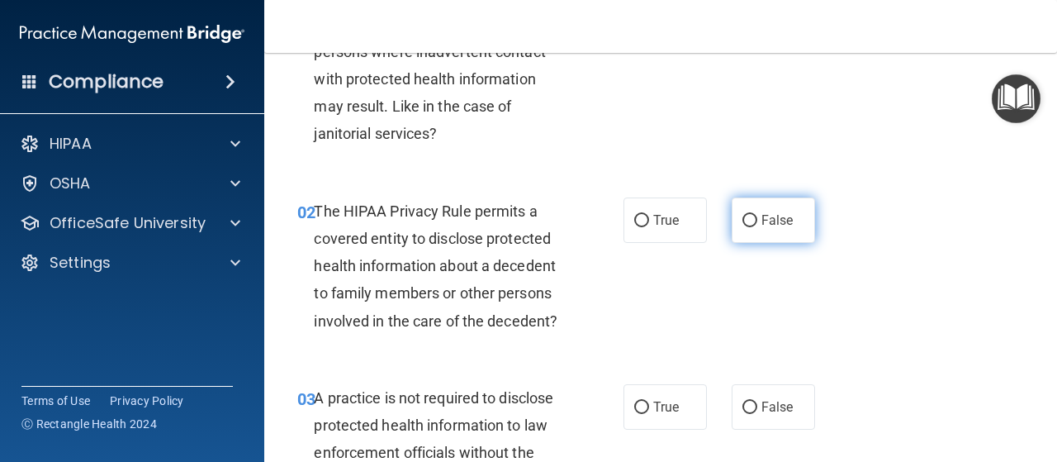
click at [742, 220] on input "False" at bounding box center [749, 221] width 15 height 12
radio input "true"
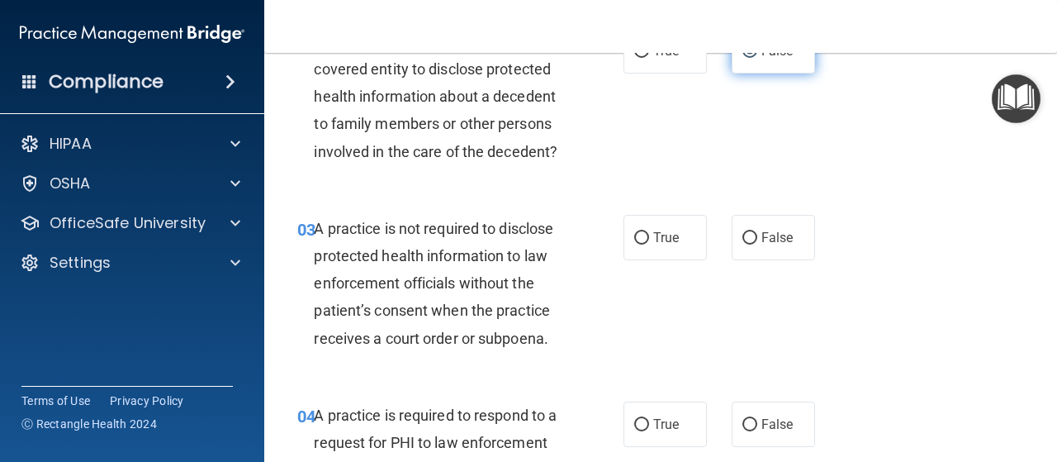
scroll to position [317, 0]
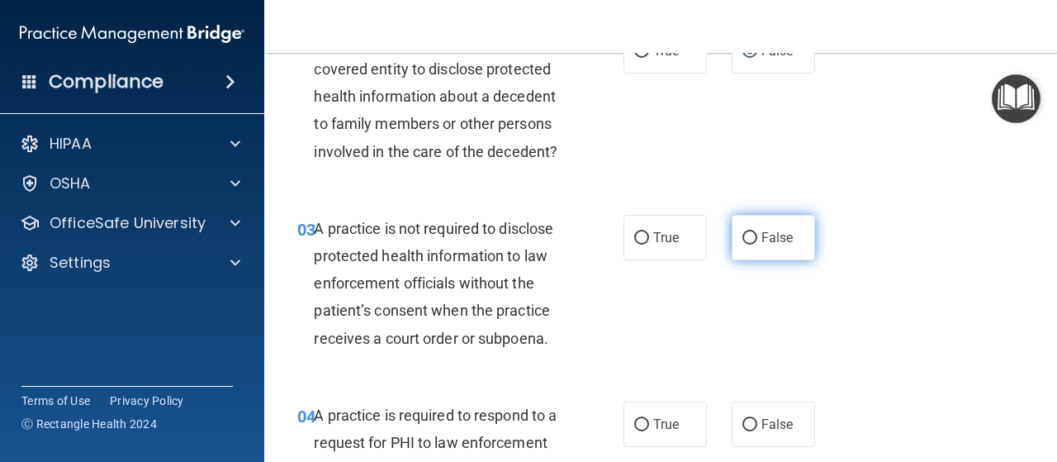
click at [742, 239] on input "False" at bounding box center [749, 238] width 15 height 12
radio input "true"
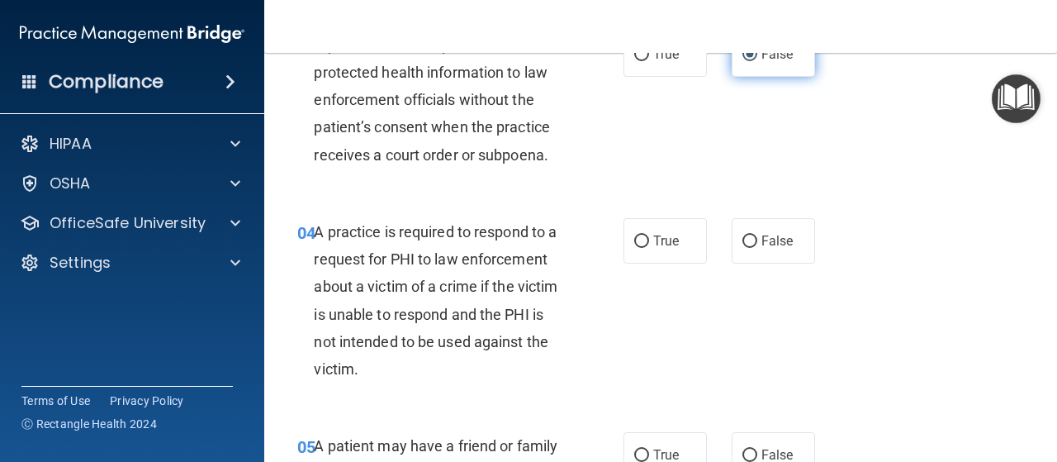
scroll to position [512, 0]
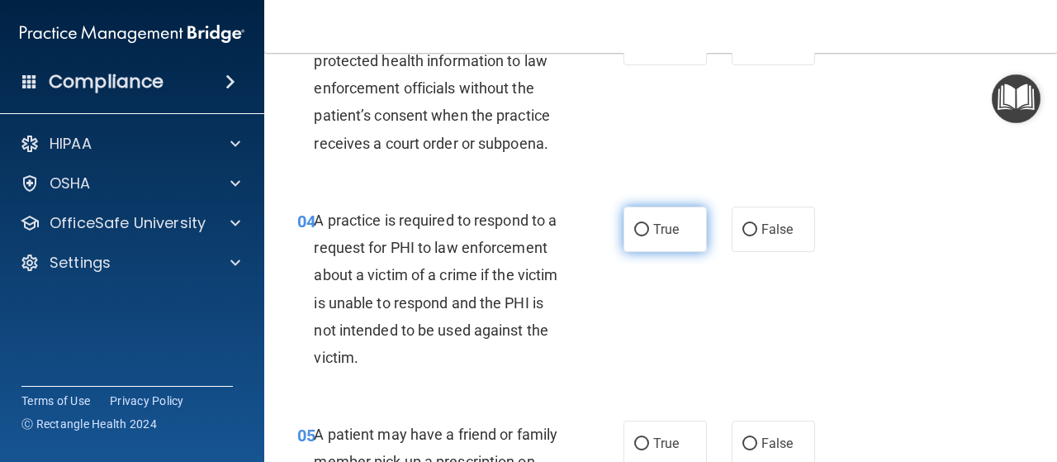
click at [642, 228] on input "True" at bounding box center [641, 230] width 15 height 12
radio input "true"
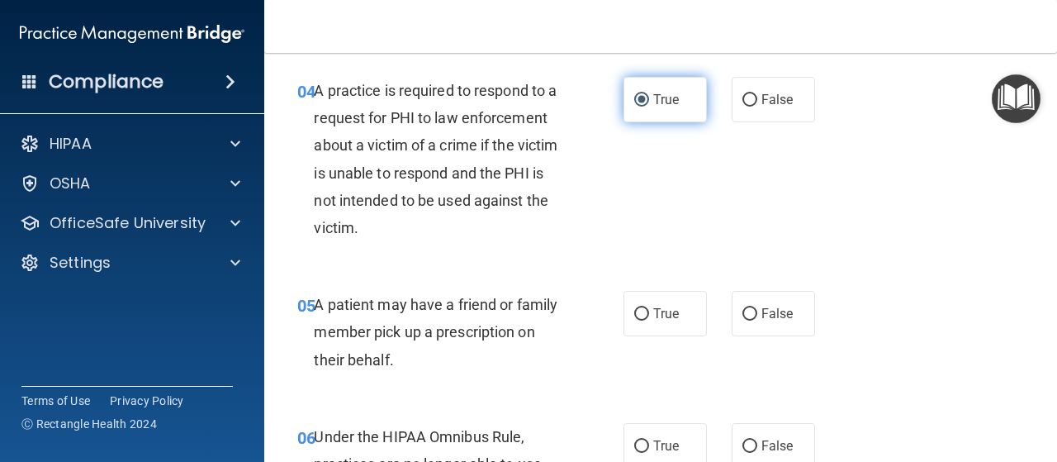
scroll to position [644, 0]
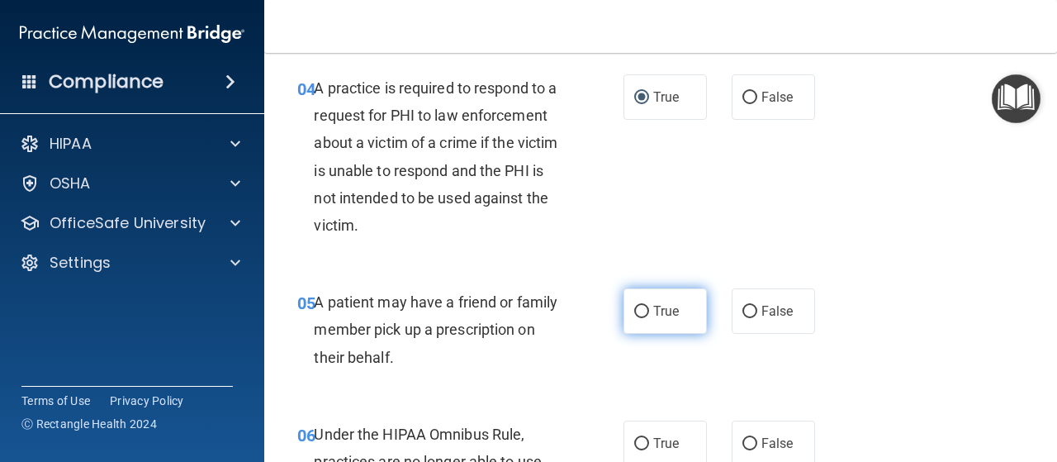
click at [642, 306] on input "True" at bounding box center [641, 312] width 15 height 12
radio input "true"
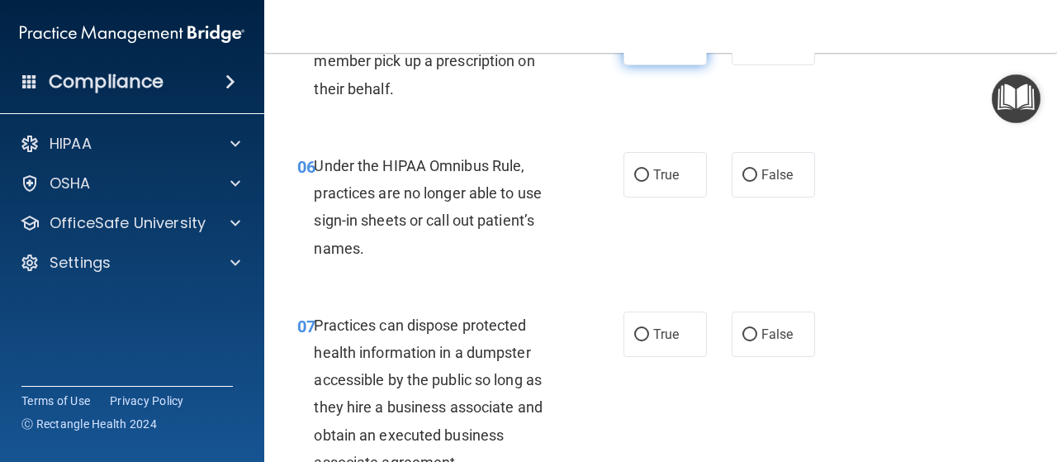
scroll to position [912, 0]
click at [639, 177] on input "True" at bounding box center [641, 176] width 15 height 12
radio input "true"
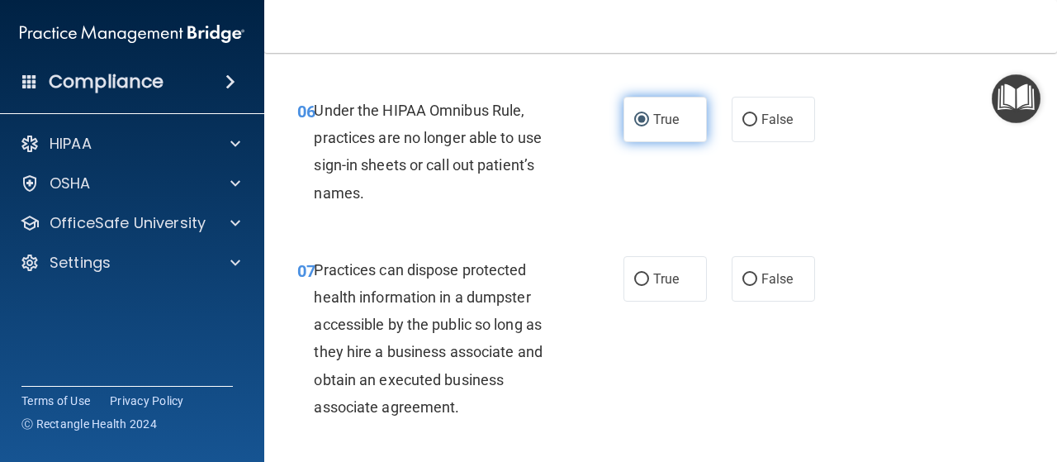
scroll to position [967, 0]
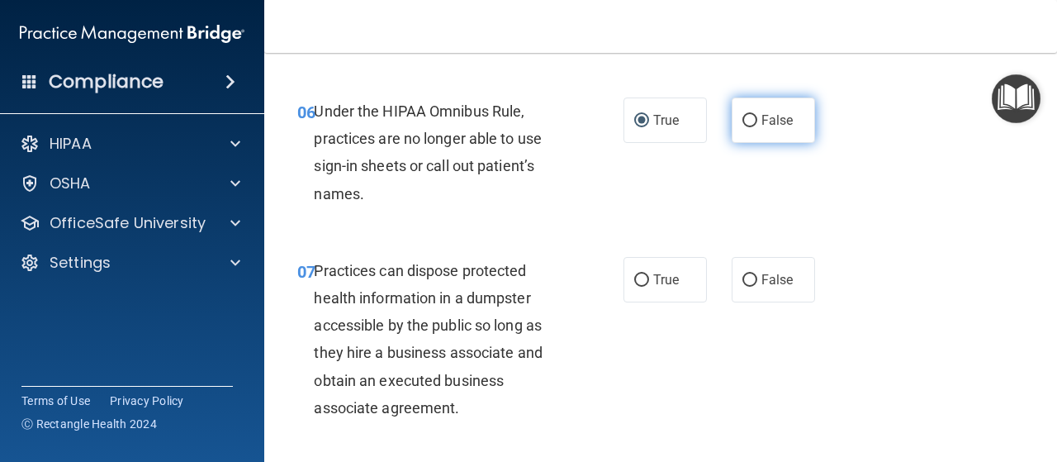
click at [746, 124] on input "False" at bounding box center [749, 121] width 15 height 12
radio input "true"
radio input "false"
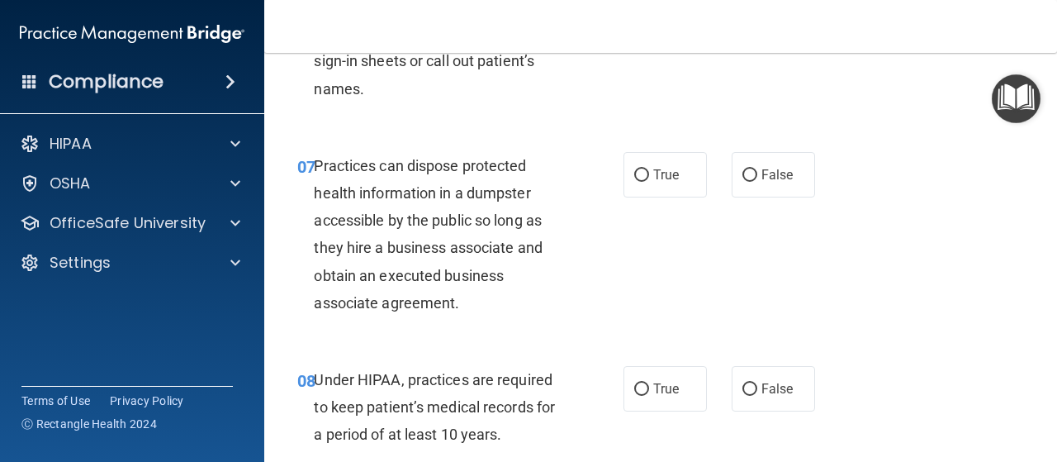
scroll to position [1070, 0]
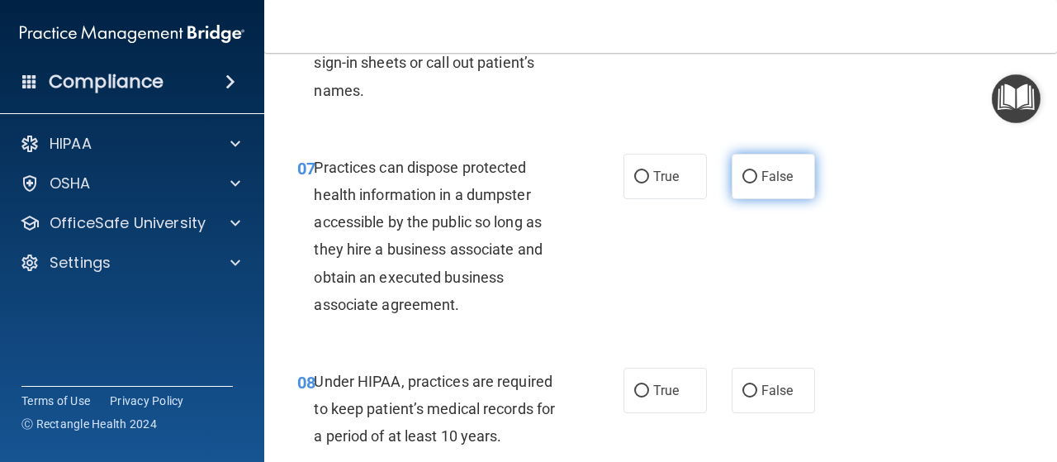
click at [775, 182] on span "False" at bounding box center [777, 176] width 32 height 16
click at [757, 182] on input "False" at bounding box center [749, 177] width 15 height 12
radio input "true"
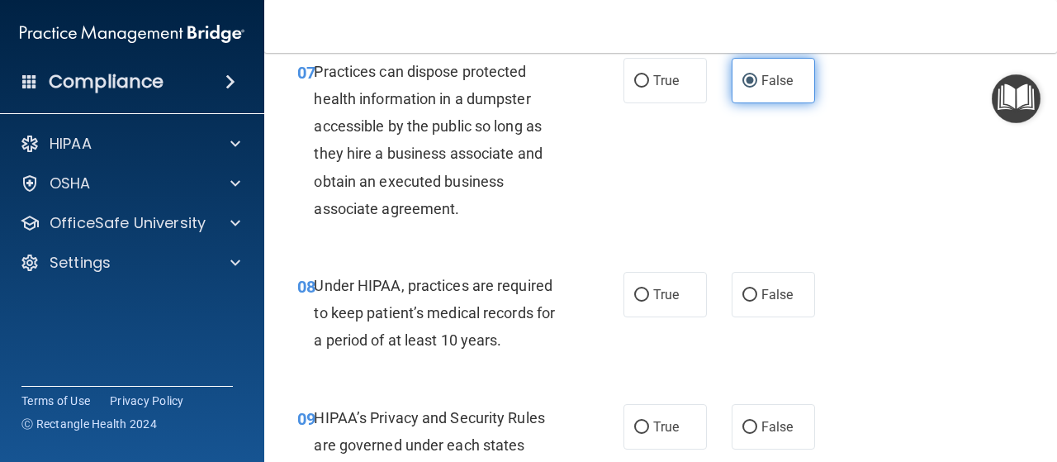
scroll to position [1165, 0]
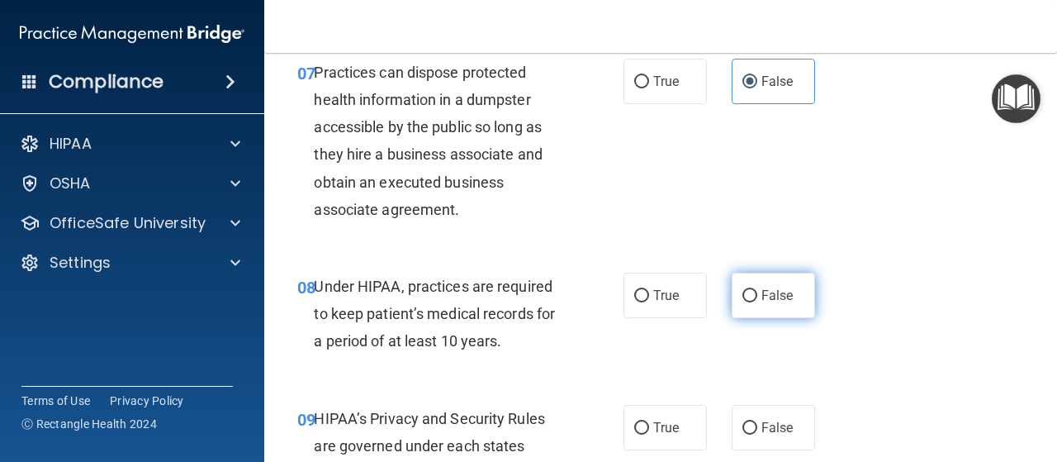
click at [761, 290] on span "False" at bounding box center [777, 295] width 32 height 16
click at [757, 290] on input "False" at bounding box center [749, 296] width 15 height 12
radio input "true"
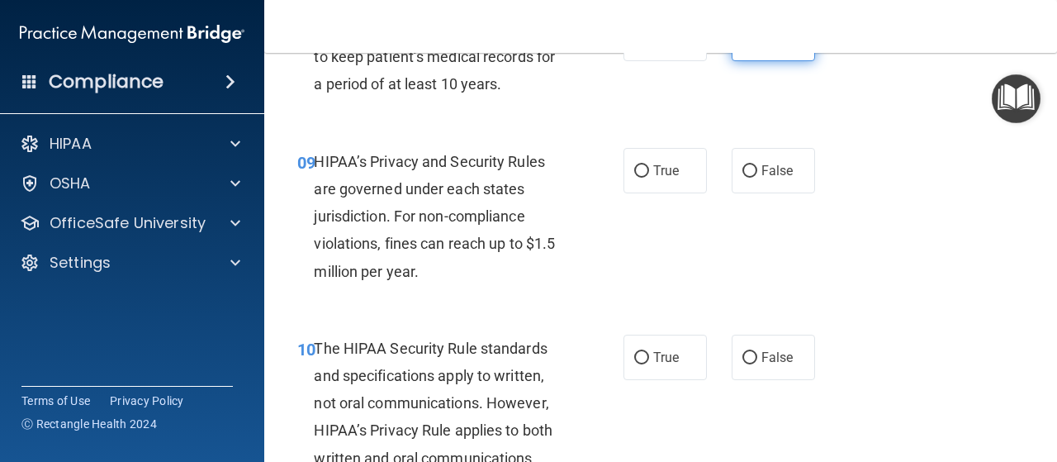
scroll to position [1421, 0]
click at [639, 172] on input "True" at bounding box center [641, 172] width 15 height 12
radio input "true"
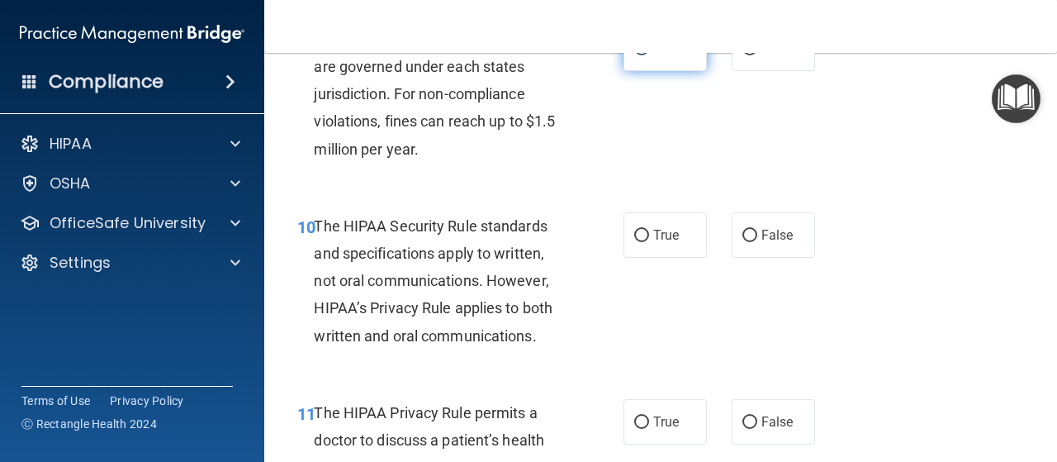
scroll to position [1567, 0]
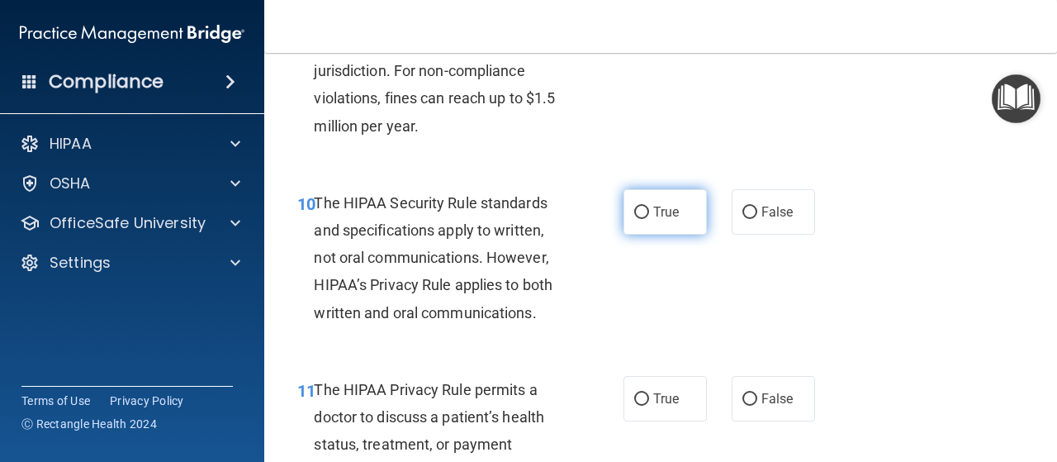
click at [664, 219] on label "True" at bounding box center [664, 211] width 83 height 45
click at [649, 219] on input "True" at bounding box center [641, 212] width 15 height 12
radio input "true"
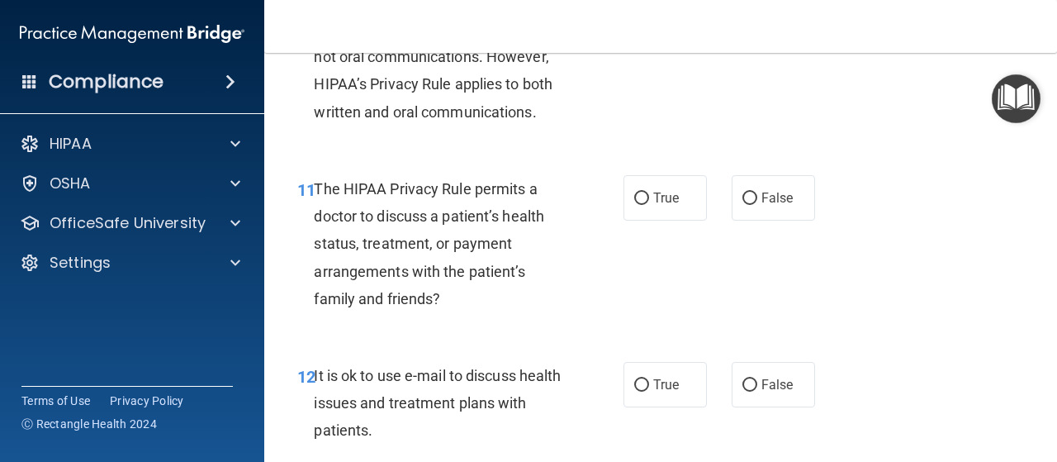
scroll to position [1769, 0]
click at [760, 208] on label "False" at bounding box center [773, 196] width 83 height 45
click at [757, 204] on input "False" at bounding box center [749, 198] width 15 height 12
radio input "true"
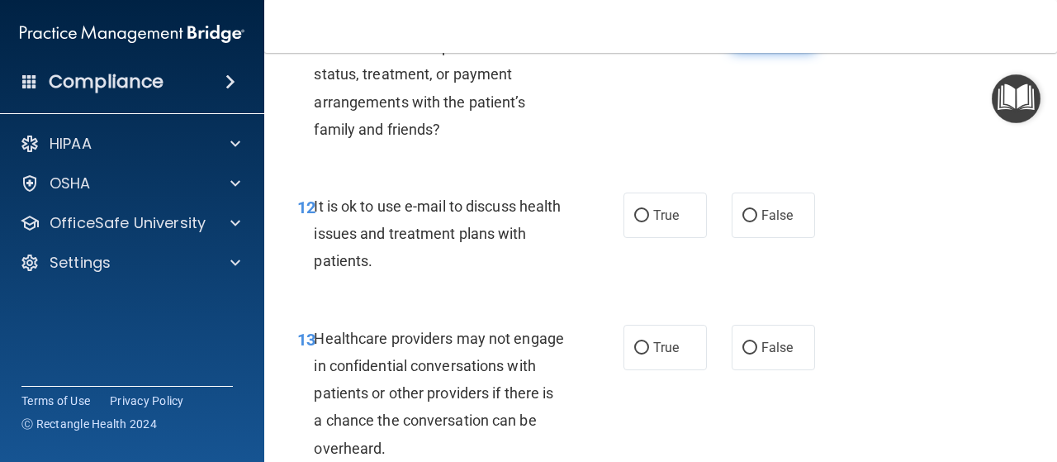
scroll to position [1949, 0]
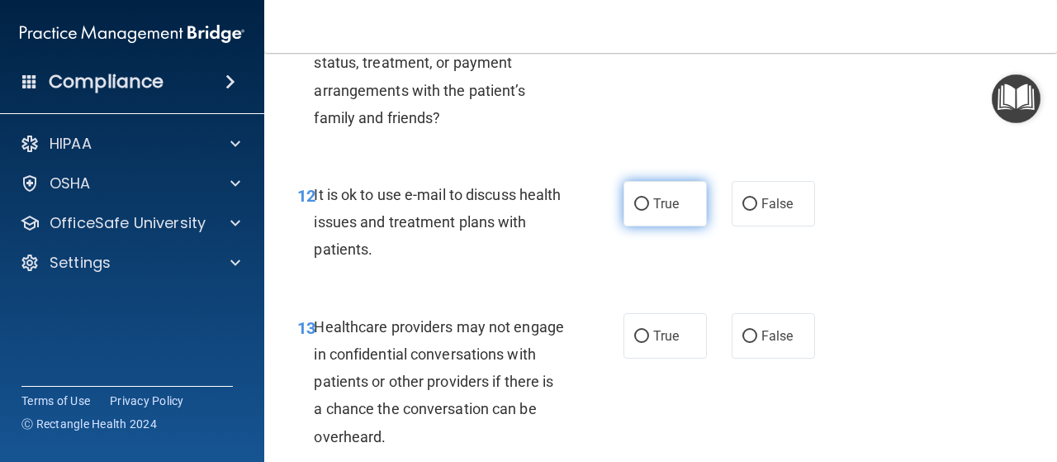
click at [676, 211] on label "True" at bounding box center [664, 203] width 83 height 45
click at [649, 211] on input "True" at bounding box center [641, 204] width 15 height 12
radio input "true"
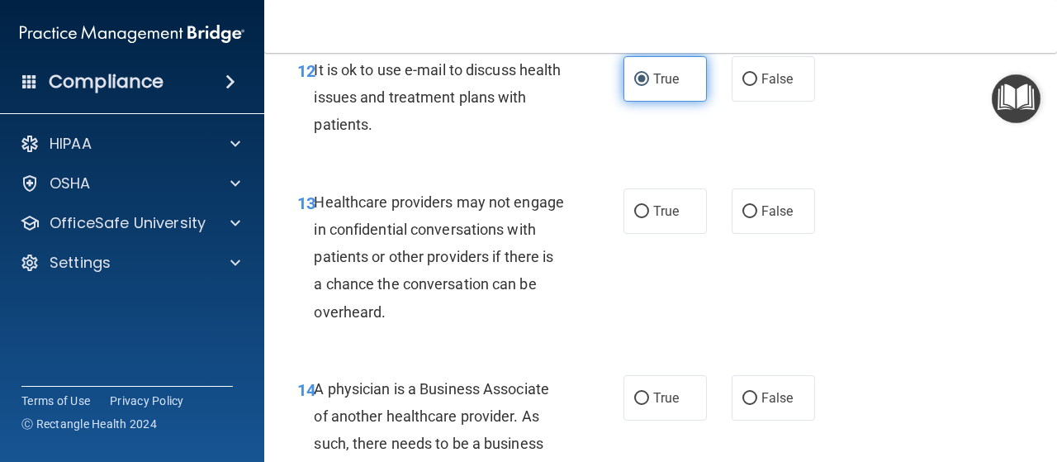
scroll to position [2071, 0]
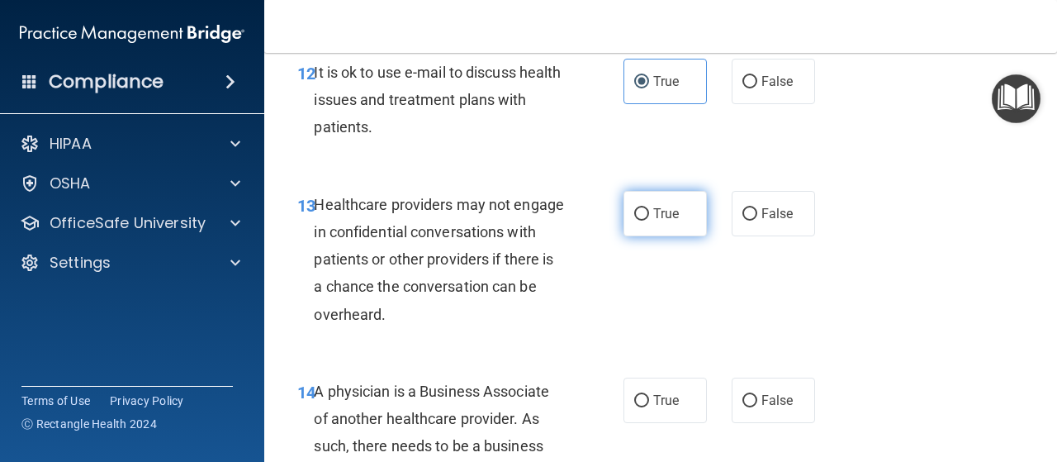
click at [637, 210] on input "True" at bounding box center [641, 214] width 15 height 12
radio input "true"
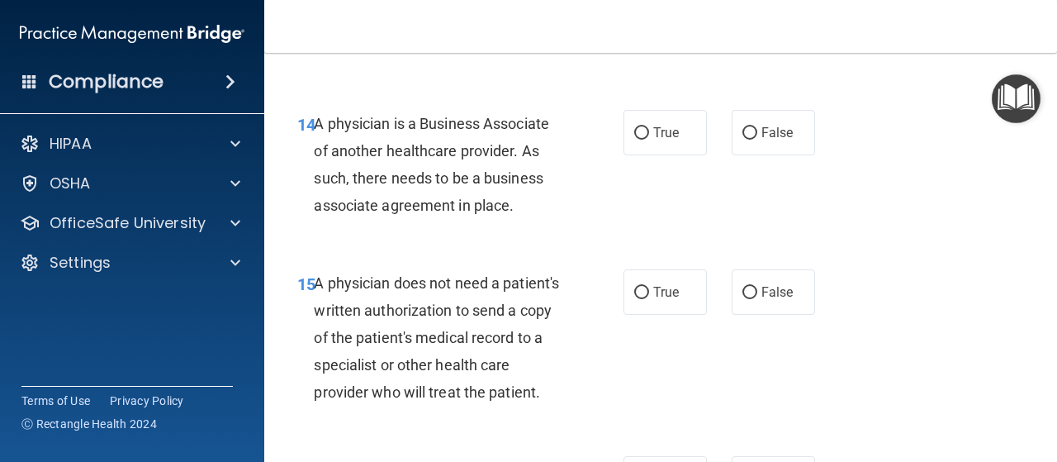
scroll to position [2341, 0]
